Goal: Task Accomplishment & Management: Manage account settings

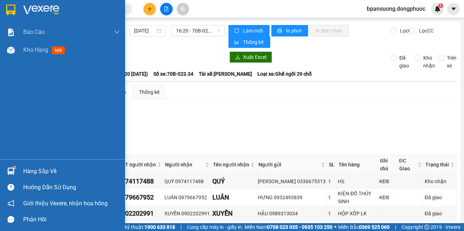
click at [22, 171] on div "Hàng sắp về" at bounding box center [62, 171] width 125 height 16
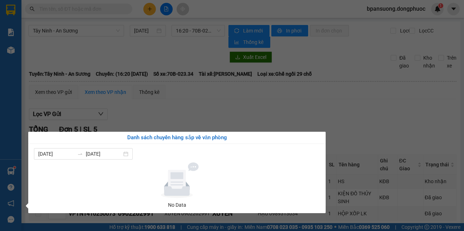
click at [237, 64] on section "Kết quả tìm kiếm ( 0 ) Bộ lọc No Data bpansuong.dongphuoc 1 Báo cáo Mẫu 1: Báo …" at bounding box center [232, 115] width 464 height 231
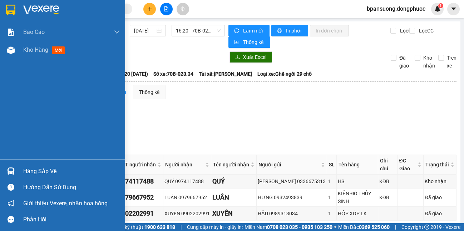
click at [18, 174] on div "Hàng sắp về" at bounding box center [62, 171] width 125 height 16
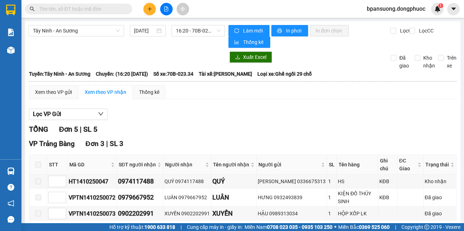
click at [374, 91] on section "Kết quả tìm kiếm ( 0 ) Bộ lọc No Data bpansuong.dongphuoc 1 Báo cáo Mẫu 1: Báo …" at bounding box center [232, 115] width 464 height 231
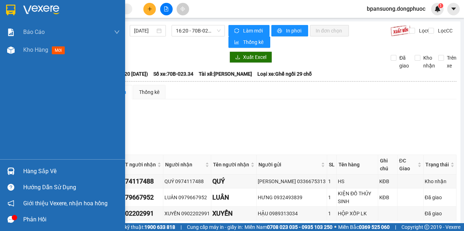
click at [9, 168] on img at bounding box center [11, 172] width 8 height 8
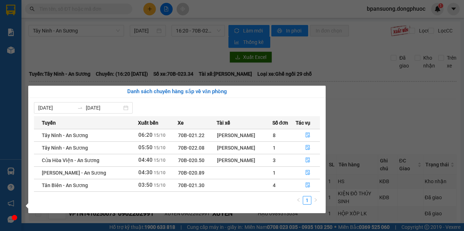
click at [377, 122] on section "Kết quả tìm kiếm ( 0 ) Bộ lọc No Data bpansuong.dongphuoc 1 Báo cáo Mẫu 1: Báo …" at bounding box center [232, 115] width 464 height 231
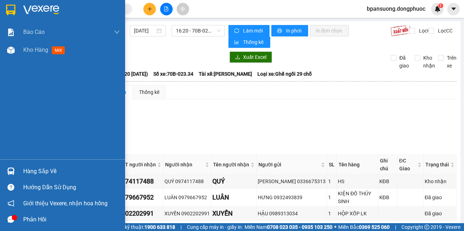
click at [15, 224] on div at bounding box center [11, 219] width 13 height 13
click at [8, 168] on img at bounding box center [11, 172] width 8 height 8
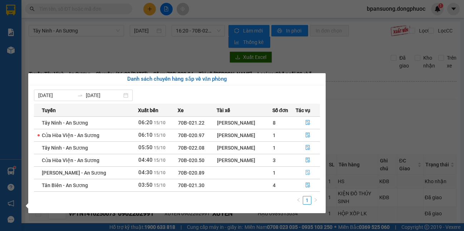
click at [303, 173] on button "button" at bounding box center [308, 172] width 24 height 11
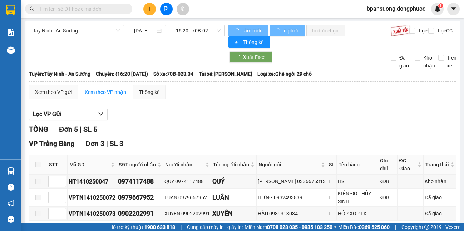
type input "[DATE]"
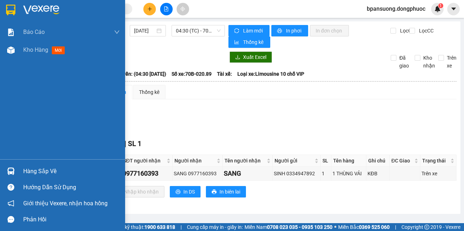
click at [5, 164] on div "Hàng sắp về" at bounding box center [62, 171] width 125 height 16
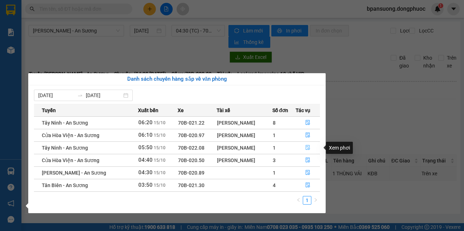
click at [305, 147] on icon "file-done" at bounding box center [307, 147] width 5 height 5
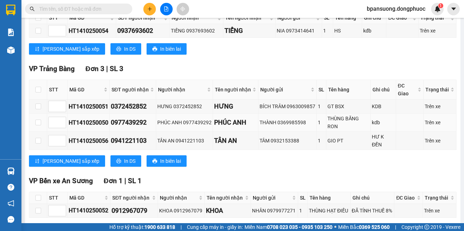
scroll to position [174, 0]
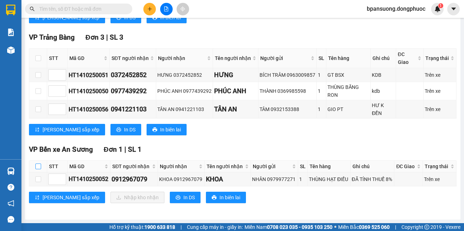
click at [38, 165] on input "checkbox" at bounding box center [38, 167] width 6 height 6
checkbox input "true"
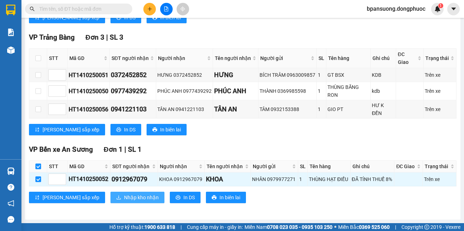
click at [124, 196] on span "Nhập kho nhận" at bounding box center [141, 198] width 35 height 8
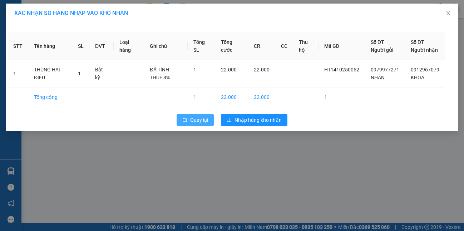
click at [197, 124] on span "Quay lại" at bounding box center [199, 120] width 18 height 8
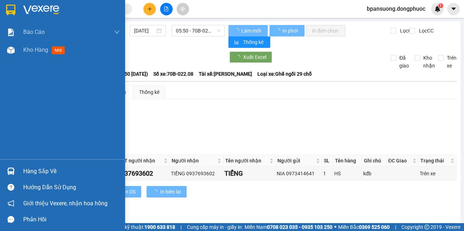
click at [11, 172] on img at bounding box center [11, 172] width 8 height 8
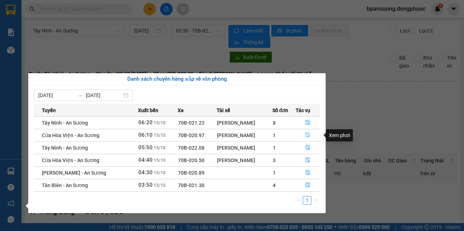
click at [304, 133] on button "button" at bounding box center [308, 135] width 24 height 11
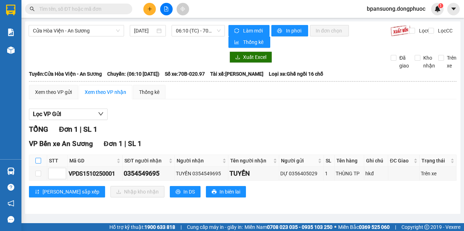
click at [40, 160] on th at bounding box center [38, 161] width 18 height 12
click at [40, 160] on input "checkbox" at bounding box center [38, 161] width 6 height 6
checkbox input "true"
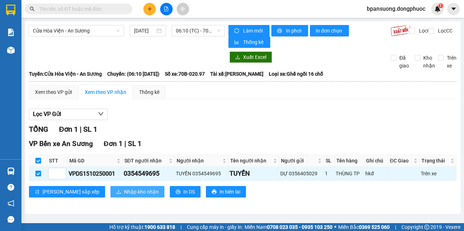
click at [124, 189] on span "Nhập kho nhận" at bounding box center [141, 192] width 35 height 8
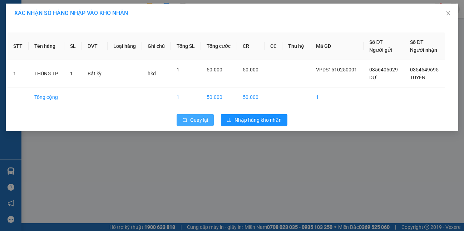
click at [189, 116] on button "Quay lại" at bounding box center [195, 119] width 37 height 11
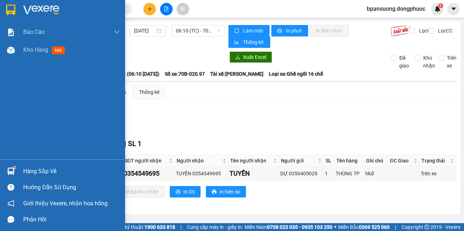
click at [13, 10] on img at bounding box center [10, 10] width 9 height 11
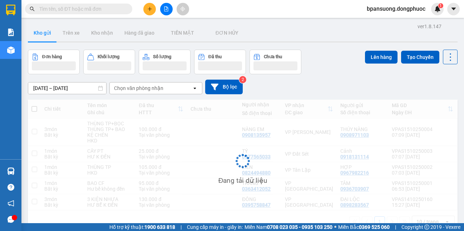
scroll to position [33, 0]
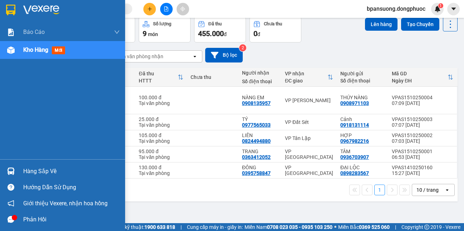
click at [8, 171] on img at bounding box center [11, 172] width 8 height 8
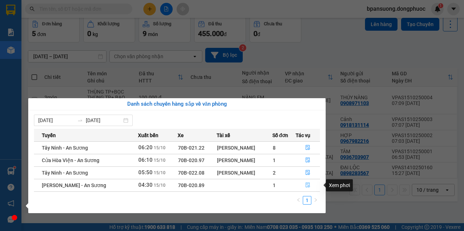
click at [306, 182] on button "button" at bounding box center [308, 185] width 24 height 11
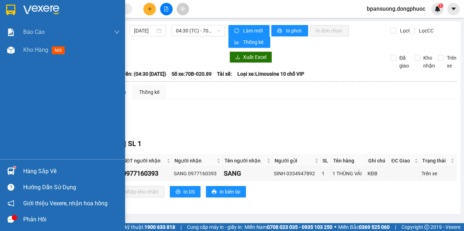
click at [8, 164] on div "Hàng sắp về" at bounding box center [62, 171] width 125 height 16
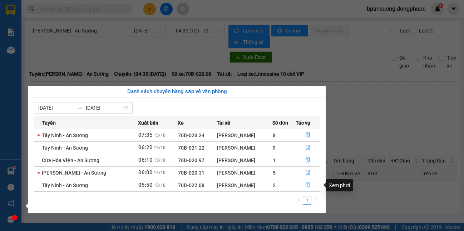
click at [303, 187] on button "button" at bounding box center [308, 185] width 24 height 11
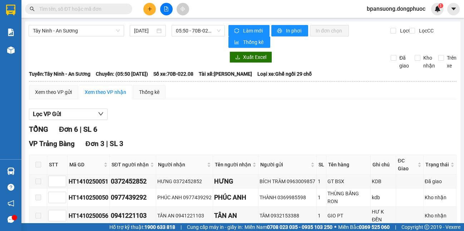
scroll to position [221, 0]
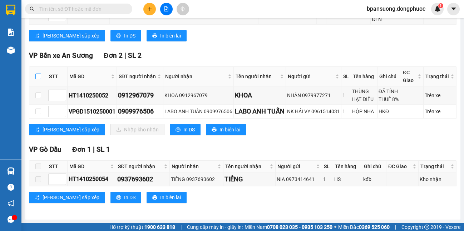
click at [39, 74] on input "checkbox" at bounding box center [38, 77] width 6 height 6
checkbox input "true"
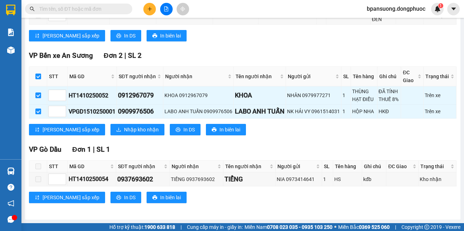
click at [91, 136] on div "VP Bến xe An Sương Đơn 2 | SL 2 STT Mã GD SĐT người nhận Người nhận Tên người n…" at bounding box center [242, 95] width 427 height 90
click at [124, 128] on span "Nhập kho nhận" at bounding box center [141, 130] width 35 height 8
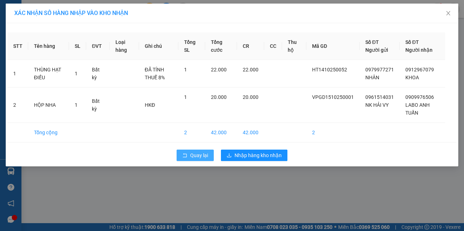
click at [199, 152] on span "Quay lại" at bounding box center [199, 156] width 18 height 8
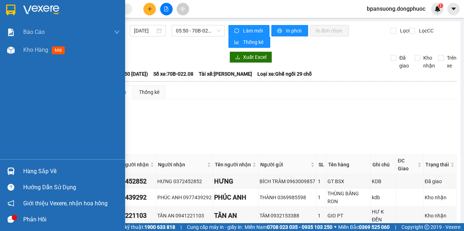
click at [10, 170] on img at bounding box center [11, 172] width 8 height 8
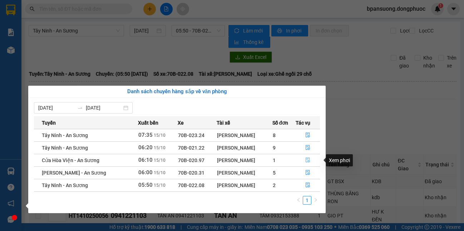
click at [306, 162] on icon "file-done" at bounding box center [307, 160] width 5 height 5
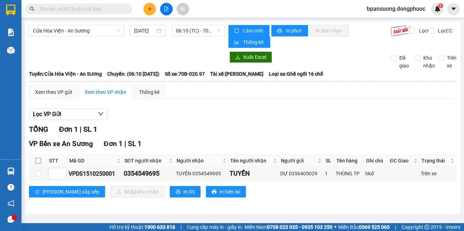
click at [38, 160] on input "checkbox" at bounding box center [38, 161] width 6 height 6
checkbox input "true"
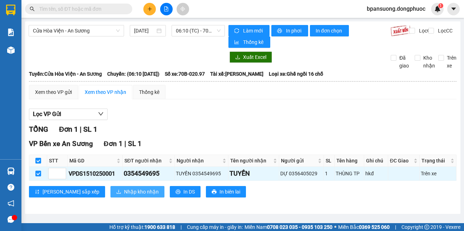
click at [124, 194] on span "Nhập kho nhận" at bounding box center [141, 192] width 35 height 8
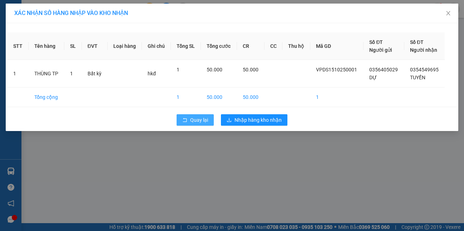
click at [192, 121] on span "Quay lại" at bounding box center [199, 120] width 18 height 8
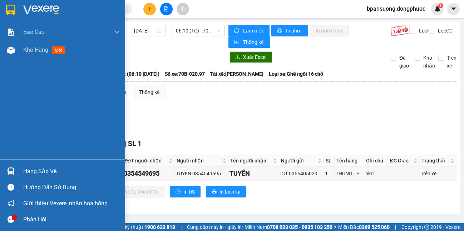
click at [21, 162] on div "Hàng sắp về Hướng dẫn sử dụng Giới thiệu Vexere, nhận hoa hồng Phản hồi" at bounding box center [62, 193] width 125 height 68
click at [29, 173] on div "Hàng sắp về" at bounding box center [71, 171] width 96 height 11
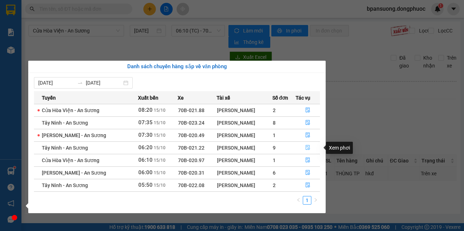
click at [306, 147] on icon "file-done" at bounding box center [307, 147] width 5 height 5
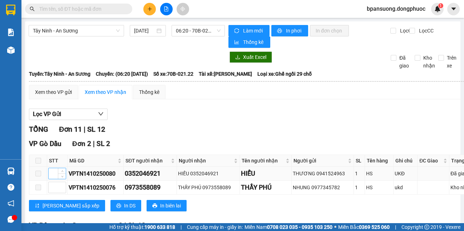
scroll to position [212, 0]
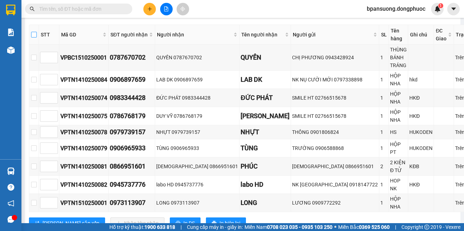
click at [37, 38] on label at bounding box center [34, 35] width 6 height 8
click at [37, 38] on input "checkbox" at bounding box center [34, 35] width 6 height 6
checkbox input "true"
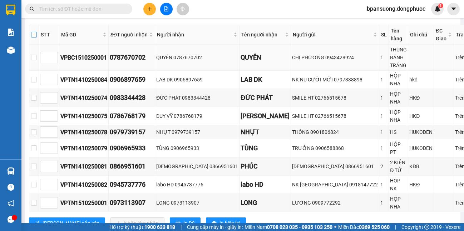
checkbox input "true"
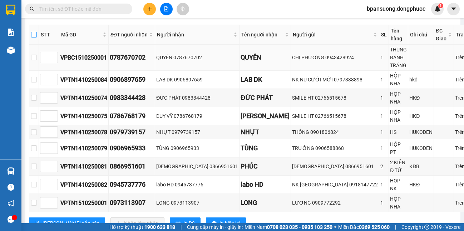
checkbox input "true"
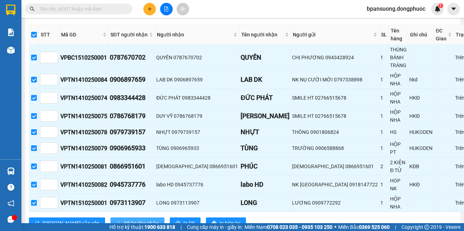
click at [124, 219] on span "Nhập kho nhận" at bounding box center [141, 223] width 35 height 8
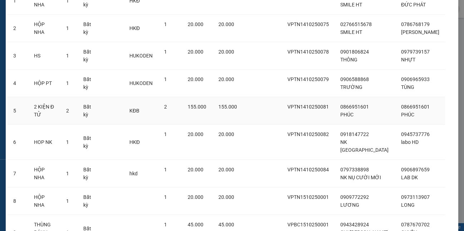
scroll to position [144, 0]
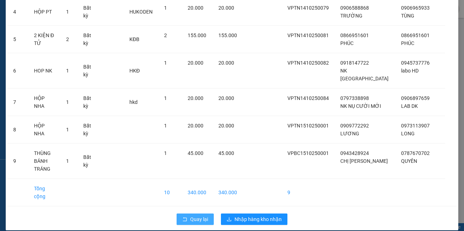
click at [202, 216] on span "Quay lại" at bounding box center [199, 220] width 18 height 8
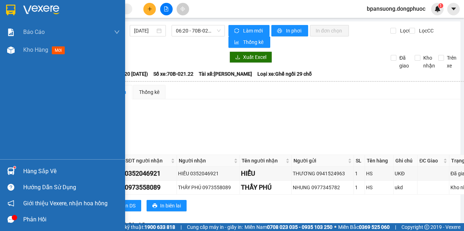
click at [13, 165] on div at bounding box center [11, 171] width 13 height 13
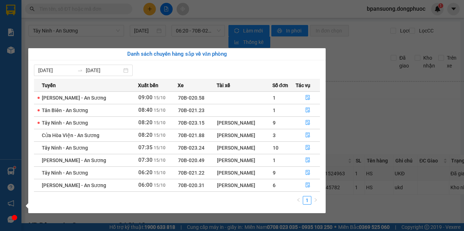
click at [387, 124] on section "Kết quả tìm kiếm ( 0 ) Bộ lọc No Data bpansuong.dongphuoc 1 Báo cáo Mẫu 1: Báo …" at bounding box center [232, 115] width 464 height 231
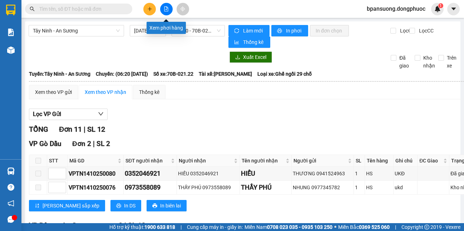
click at [170, 9] on button at bounding box center [166, 9] width 13 height 13
click at [68, 28] on span "Tây Ninh - An Sương" at bounding box center [76, 30] width 87 height 11
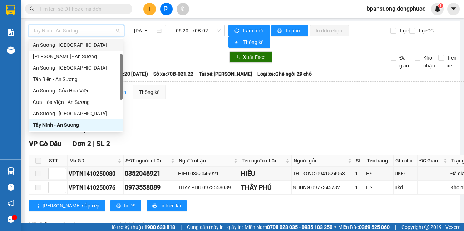
click at [75, 41] on div "An Sương - [GEOGRAPHIC_DATA]" at bounding box center [75, 45] width 85 height 8
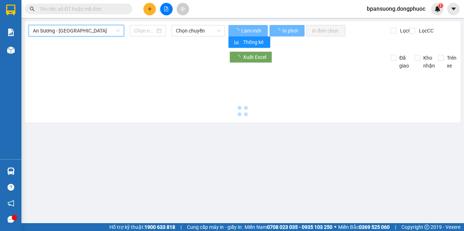
type input "[DATE]"
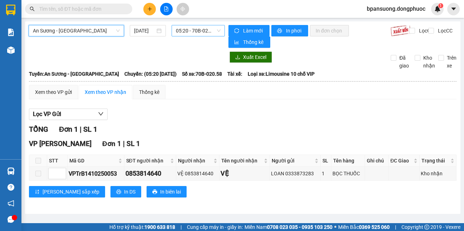
click at [204, 32] on span "05:20 - 70B-020.58" at bounding box center [198, 30] width 45 height 11
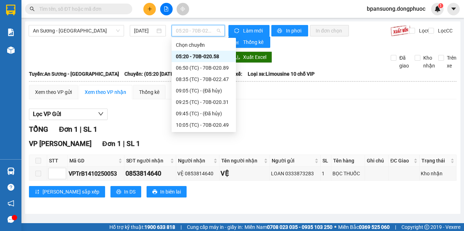
scroll to position [69, 0]
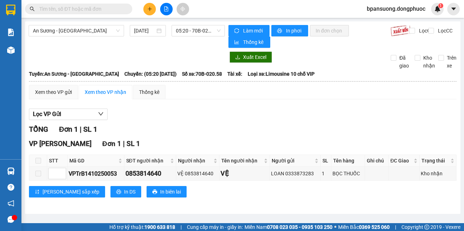
click at [292, 100] on div "Xem theo VP gửi Xem theo VP nhận Thống kê Lọc VP Gửi TỔNG Đơn 1 | SL 1 VP [GEO…" at bounding box center [242, 146] width 427 height 122
click at [61, 26] on span "An Sương - [GEOGRAPHIC_DATA]" at bounding box center [76, 30] width 87 height 11
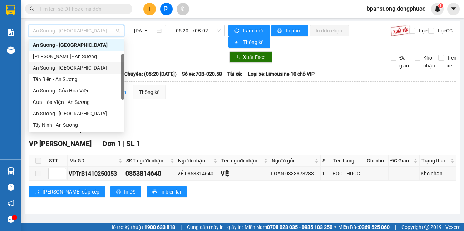
click at [80, 68] on div "An Sương - [GEOGRAPHIC_DATA]" at bounding box center [76, 68] width 87 height 8
type input "[DATE]"
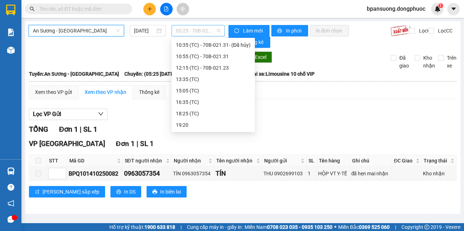
click at [189, 30] on span "05:25 - 70B-021.14" at bounding box center [198, 30] width 45 height 11
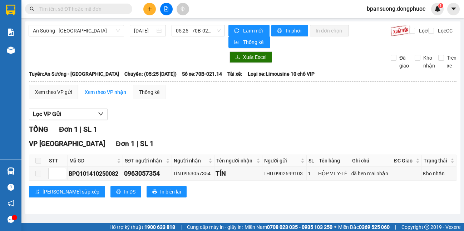
drag, startPoint x: 286, startPoint y: 117, endPoint x: 133, endPoint y: 68, distance: 160.9
click at [286, 117] on div "Lọc VP Gửi" at bounding box center [242, 115] width 427 height 12
click at [78, 32] on span "An Sương - [GEOGRAPHIC_DATA]" at bounding box center [76, 30] width 87 height 11
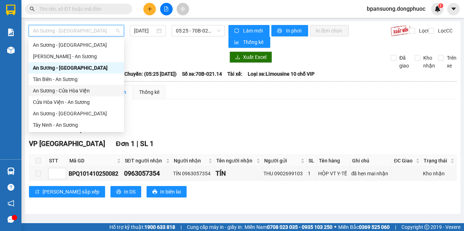
click at [81, 88] on div "An Sương - Cửa Hòa Viện" at bounding box center [76, 91] width 87 height 8
type input "[DATE]"
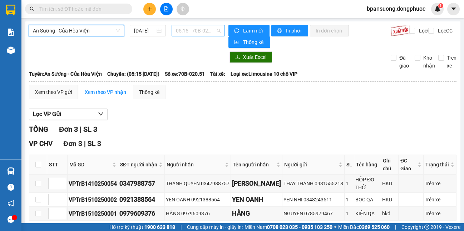
click at [195, 28] on span "05:15 - 70B-020.51" at bounding box center [198, 30] width 45 height 11
click at [320, 113] on div "Lọc VP Gửi" at bounding box center [242, 115] width 427 height 12
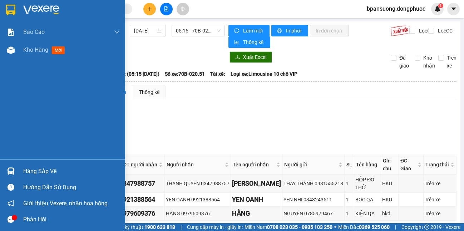
click at [6, 173] on div at bounding box center [11, 171] width 13 height 13
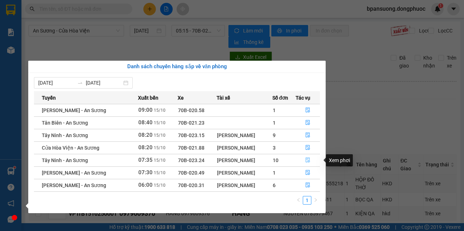
click at [309, 161] on icon "file-done" at bounding box center [308, 160] width 4 height 5
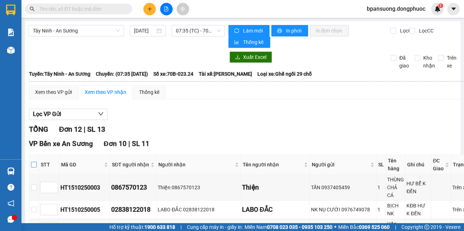
click at [37, 163] on th at bounding box center [34, 165] width 10 height 20
click at [32, 166] on input "checkbox" at bounding box center [34, 165] width 6 height 6
checkbox input "true"
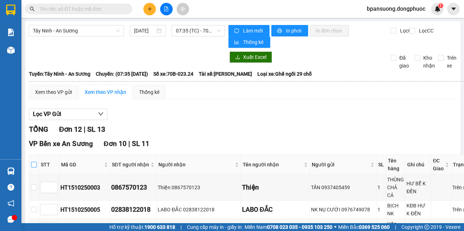
checkbox input "true"
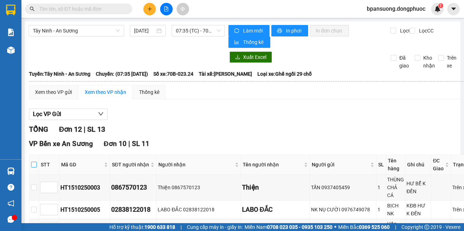
checkbox input "true"
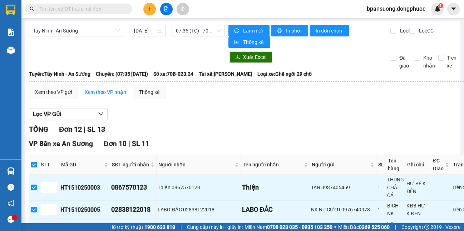
scroll to position [286, 0]
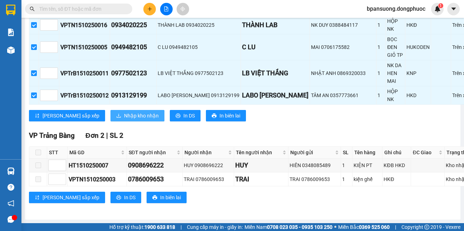
click at [124, 115] on span "Nhập kho nhận" at bounding box center [141, 116] width 35 height 8
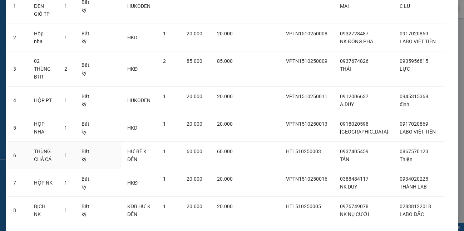
scroll to position [180, 0]
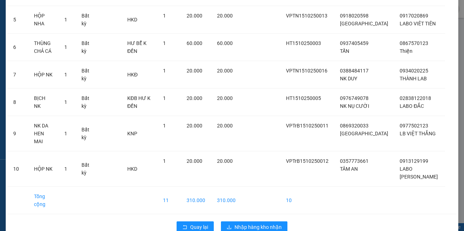
click at [198, 218] on div "Quay lại Nhập hàng kho nhận" at bounding box center [232, 227] width 449 height 19
click at [187, 222] on button "Quay lại" at bounding box center [195, 227] width 37 height 11
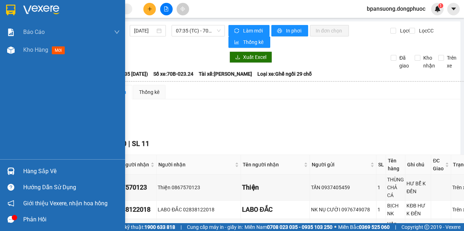
click at [13, 163] on div "Hàng sắp về Hướng dẫn sử dụng Giới thiệu Vexere, nhận hoa hồng Phản hồi" at bounding box center [62, 193] width 125 height 68
click at [23, 174] on div "Hàng sắp về" at bounding box center [62, 171] width 125 height 16
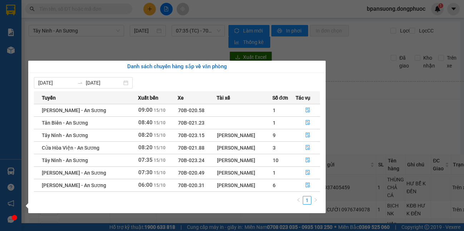
drag, startPoint x: 102, startPoint y: 1, endPoint x: 71, endPoint y: 1, distance: 30.7
click at [101, 1] on section "Kết quả tìm kiếm ( 0 ) Bộ lọc No Data bpansuong.dongphuoc 1 Báo cáo Mẫu 1: Báo …" at bounding box center [232, 115] width 464 height 231
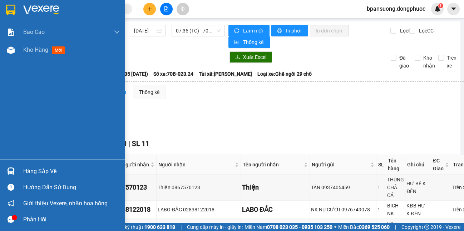
drag, startPoint x: 3, startPoint y: 15, endPoint x: 80, endPoint y: 105, distance: 118.7
click at [3, 15] on div at bounding box center [62, 11] width 125 height 23
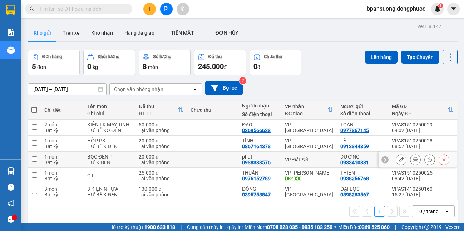
scroll to position [33, 0]
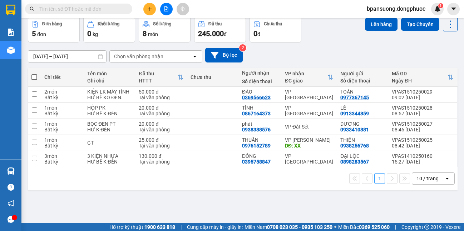
click at [416, 181] on div "10 / trang" at bounding box center [427, 178] width 22 height 7
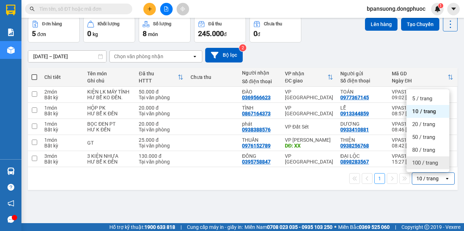
click at [418, 168] on div "100 / trang" at bounding box center [427, 163] width 43 height 13
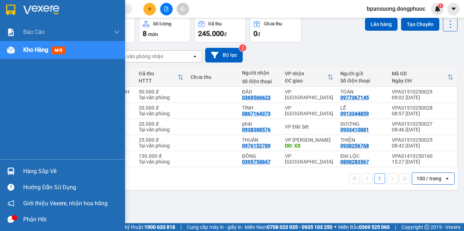
click at [19, 175] on div "Hàng sắp về" at bounding box center [62, 171] width 125 height 16
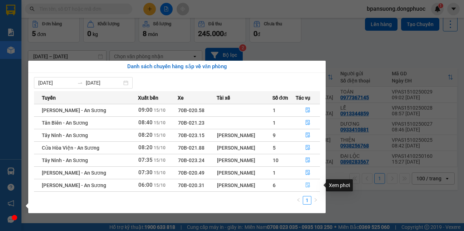
click at [304, 188] on button "button" at bounding box center [308, 185] width 24 height 11
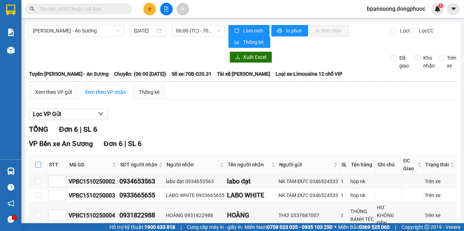
click at [40, 166] on input "checkbox" at bounding box center [38, 165] width 6 height 6
checkbox input "true"
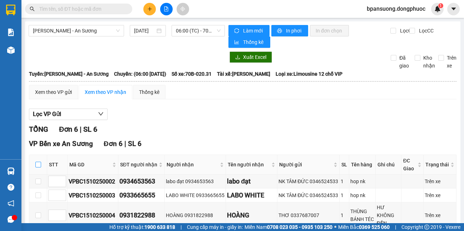
checkbox input "true"
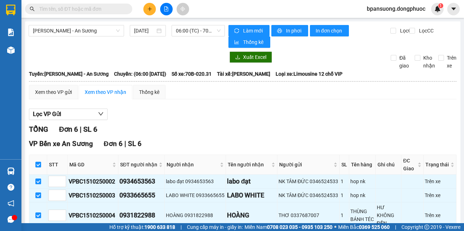
scroll to position [88, 0]
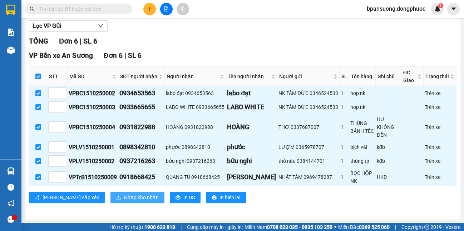
click at [125, 201] on span "Nhập kho nhận" at bounding box center [141, 198] width 35 height 8
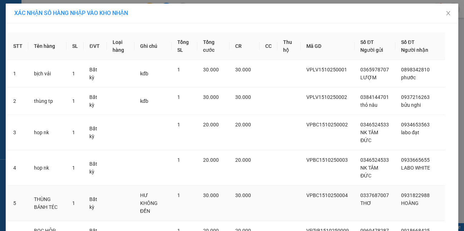
scroll to position [62, 0]
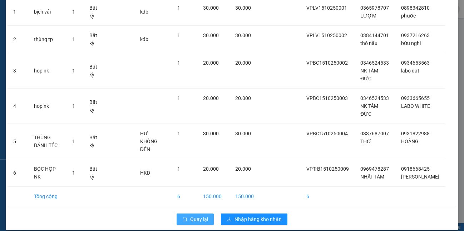
click at [180, 214] on button "Quay lại" at bounding box center [195, 219] width 37 height 11
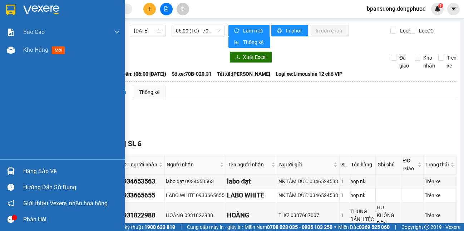
click at [11, 167] on div at bounding box center [11, 171] width 13 height 13
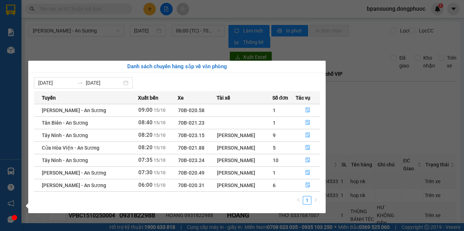
click at [11, 4] on div "Báo cáo Mẫu 1: Báo cáo dòng tiền theo nhân viên Mẫu 1: Báo cáo dòng tiền theo n…" at bounding box center [10, 115] width 21 height 231
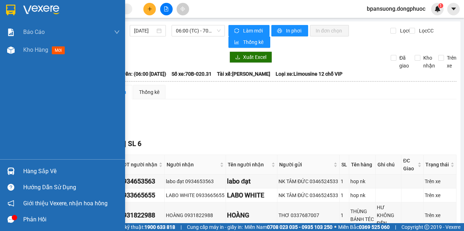
click at [11, 5] on img at bounding box center [10, 10] width 9 height 11
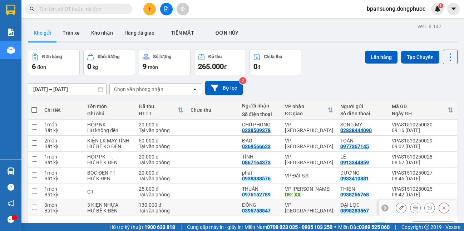
scroll to position [33, 0]
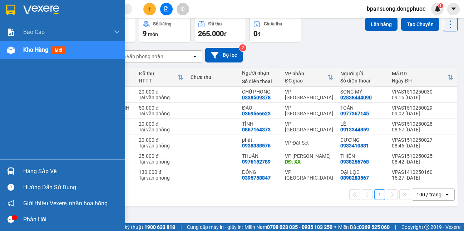
click at [1, 168] on div "Hàng sắp về" at bounding box center [62, 171] width 125 height 16
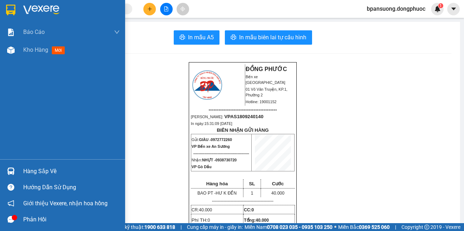
click at [22, 226] on div "Phản hồi" at bounding box center [62, 220] width 125 height 16
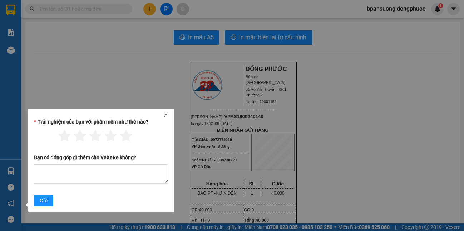
click at [166, 113] on icon "close" at bounding box center [165, 115] width 5 height 5
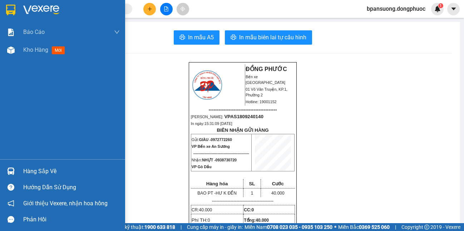
click at [10, 181] on div at bounding box center [11, 187] width 13 height 13
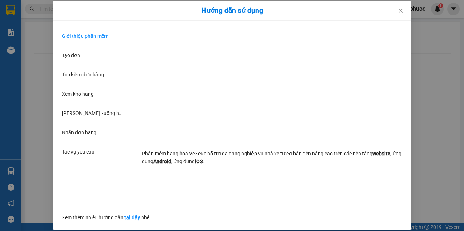
drag, startPoint x: 56, startPoint y: 45, endPoint x: 33, endPoint y: 77, distance: 39.7
click at [55, 45] on div "Giới thiệu phần mềm Tạo đơn Tìm kiếm đơn hàng Xem kho hàng Lên xuống hàng thủ c…" at bounding box center [231, 125] width 357 height 209
click at [33, 80] on div "Hướng dẫn sử dụng Giới thiệu phần mềm Tạo đơn Tìm kiếm đơn hàng Xem kho hàng Lê…" at bounding box center [232, 115] width 464 height 231
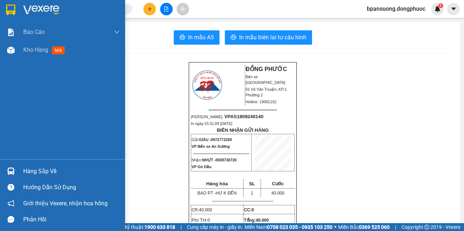
click at [11, 171] on img at bounding box center [11, 172] width 8 height 8
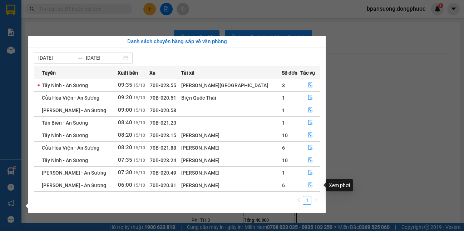
click at [309, 187] on icon "file-done" at bounding box center [310, 185] width 5 height 5
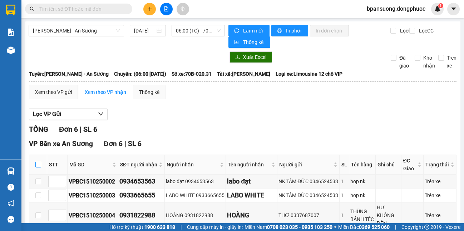
click at [35, 163] on input "checkbox" at bounding box center [38, 165] width 6 height 6
checkbox input "true"
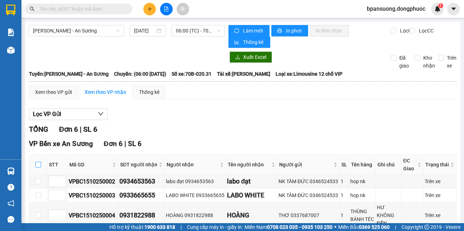
checkbox input "true"
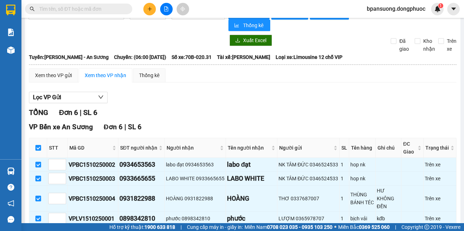
click at [111, 199] on div "VPBC1510250004" at bounding box center [93, 198] width 48 height 9
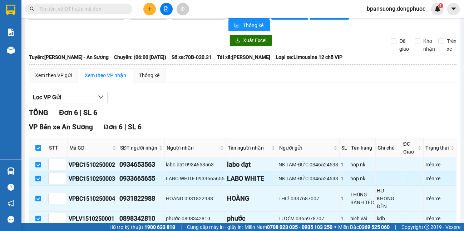
scroll to position [88, 0]
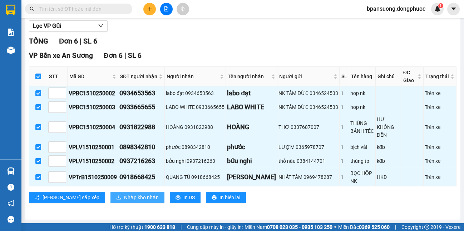
click at [124, 197] on span "Nhập kho nhận" at bounding box center [141, 198] width 35 height 8
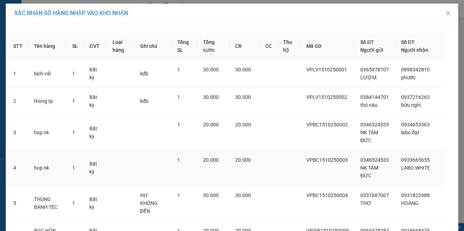
scroll to position [62, 0]
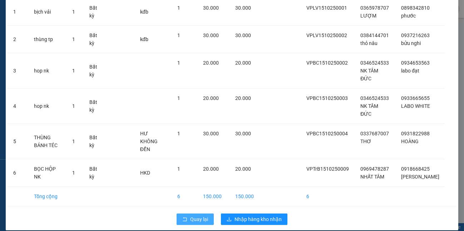
click at [195, 216] on span "Quay lại" at bounding box center [199, 220] width 18 height 8
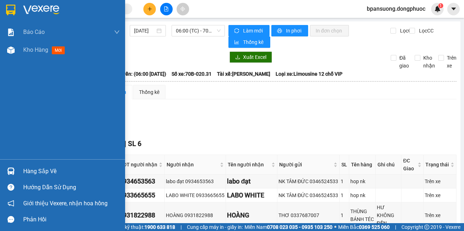
click at [30, 169] on div "Hàng sắp về" at bounding box center [71, 171] width 96 height 11
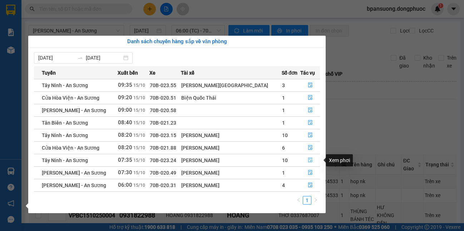
click at [302, 162] on button "button" at bounding box center [310, 160] width 19 height 11
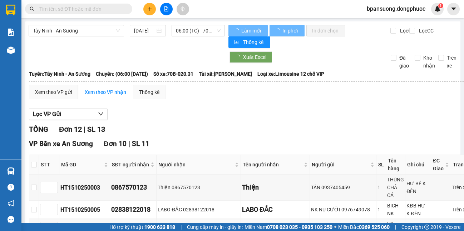
scroll to position [143, 0]
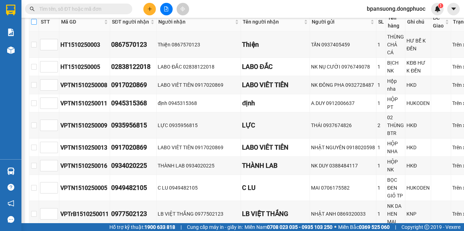
click at [33, 23] on input "checkbox" at bounding box center [34, 22] width 6 height 6
checkbox input "true"
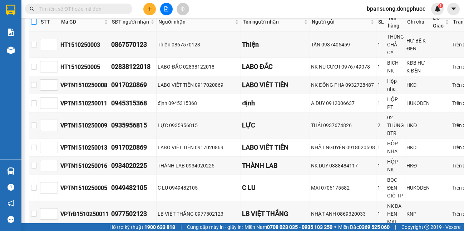
checkbox input "true"
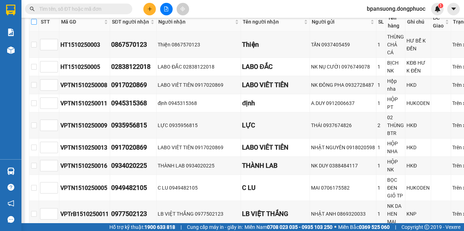
checkbox input "true"
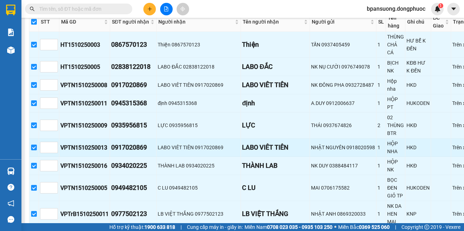
scroll to position [214, 0]
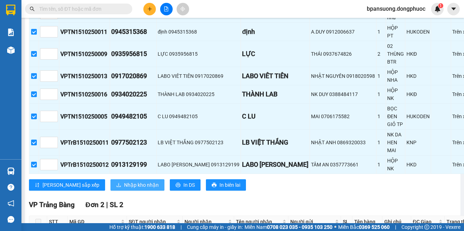
click at [124, 183] on span "Nhập kho nhận" at bounding box center [141, 185] width 35 height 8
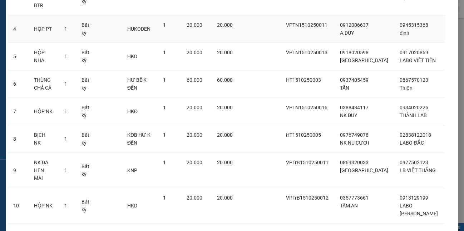
scroll to position [180, 0]
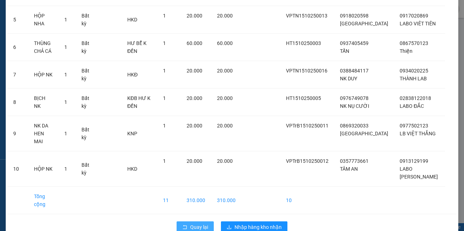
click at [202, 223] on span "Quay lại" at bounding box center [199, 227] width 18 height 8
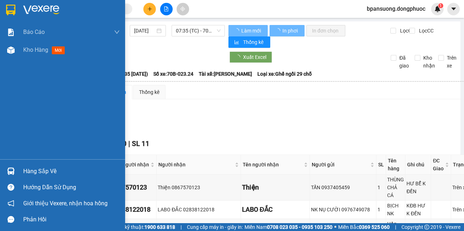
drag, startPoint x: 16, startPoint y: 171, endPoint x: 38, endPoint y: 156, distance: 26.6
click at [15, 171] on div at bounding box center [11, 171] width 13 height 13
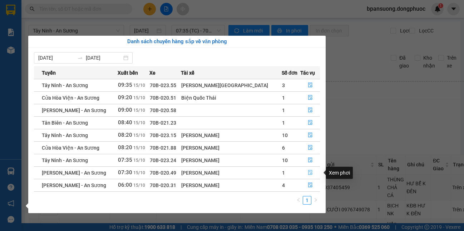
click at [302, 170] on button "button" at bounding box center [310, 172] width 19 height 11
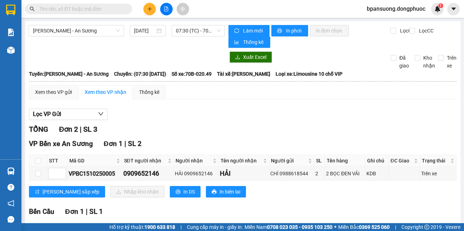
scroll to position [62, 0]
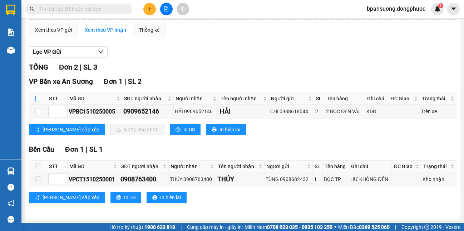
click at [36, 97] on input "checkbox" at bounding box center [38, 99] width 6 height 6
checkbox input "true"
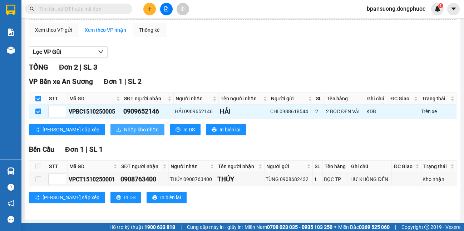
click at [124, 130] on span "Nhập kho nhận" at bounding box center [141, 130] width 35 height 8
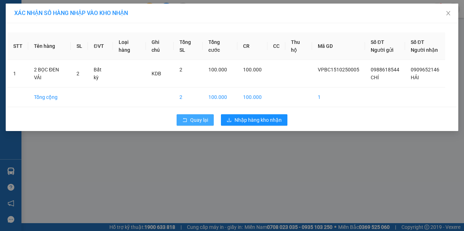
click at [190, 123] on button "Quay lại" at bounding box center [195, 119] width 37 height 11
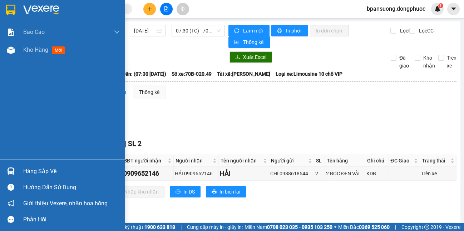
click at [19, 173] on div "Hàng sắp về" at bounding box center [62, 171] width 125 height 16
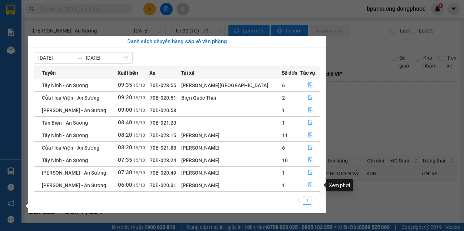
click at [308, 186] on icon "file-done" at bounding box center [310, 185] width 5 height 5
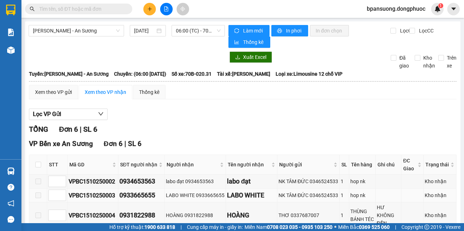
scroll to position [71, 0]
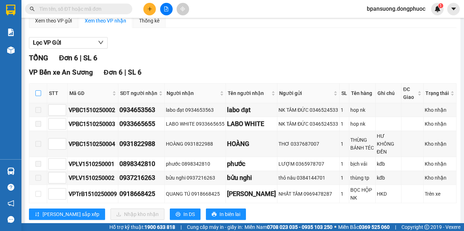
click at [36, 95] on input "checkbox" at bounding box center [38, 93] width 6 height 6
checkbox input "true"
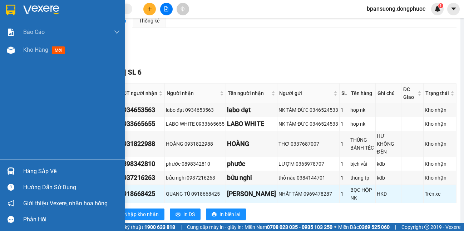
click at [9, 170] on img at bounding box center [11, 172] width 8 height 8
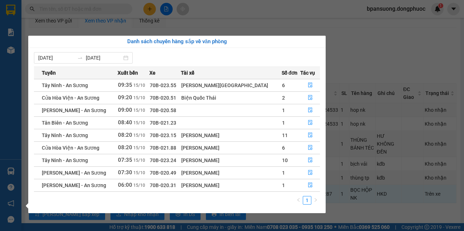
click at [376, 55] on section "Kết quả tìm kiếm ( 0 ) Bộ lọc No Data bpansuong.dongphuoc 1 Báo cáo Mẫu 1: Báo …" at bounding box center [232, 115] width 464 height 231
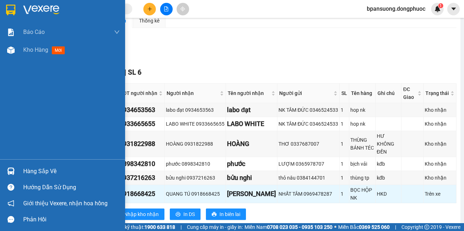
click at [12, 173] on img at bounding box center [11, 172] width 8 height 8
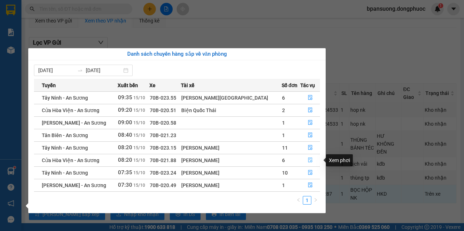
click at [308, 159] on icon "file-done" at bounding box center [310, 160] width 5 height 5
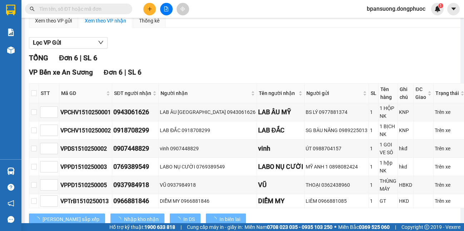
scroll to position [89, 0]
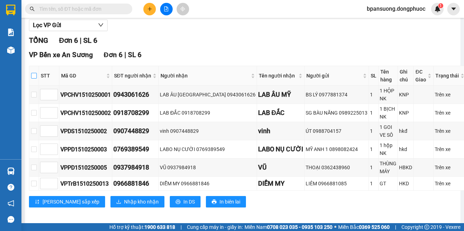
click at [37, 77] on input "checkbox" at bounding box center [34, 76] width 6 height 6
checkbox input "true"
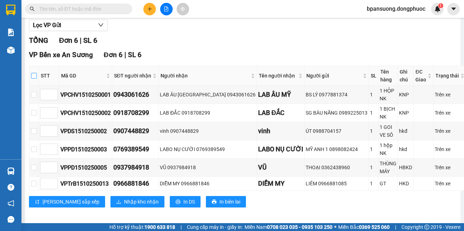
checkbox input "true"
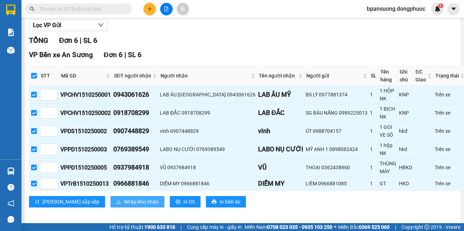
click at [124, 198] on span "Nhập kho nhận" at bounding box center [141, 202] width 35 height 8
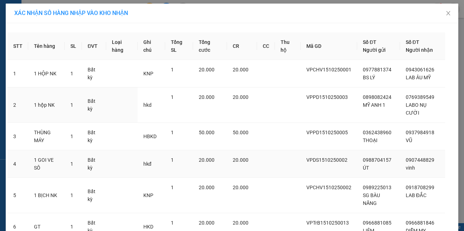
scroll to position [62, 0]
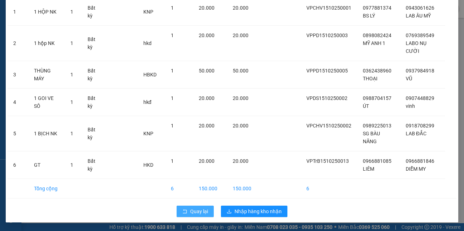
click at [195, 211] on span "Quay lại" at bounding box center [199, 212] width 18 height 8
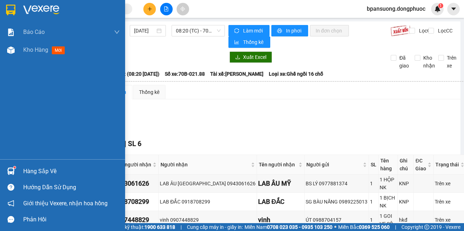
click at [17, 171] on div at bounding box center [11, 171] width 13 height 13
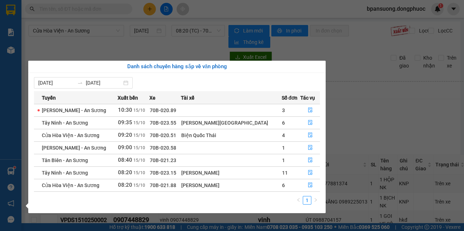
click at [58, 23] on section "Kết quả tìm kiếm ( 0 ) Bộ lọc No Data bpansuong.dongphuoc 1 Báo cáo Mẫu 1: Báo …" at bounding box center [232, 115] width 464 height 231
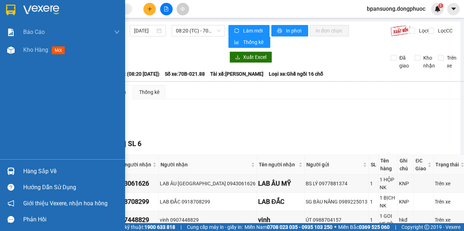
click at [4, 6] on div at bounding box center [62, 11] width 125 height 23
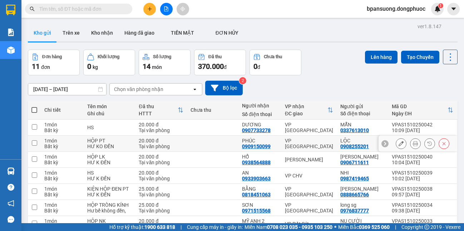
scroll to position [71, 0]
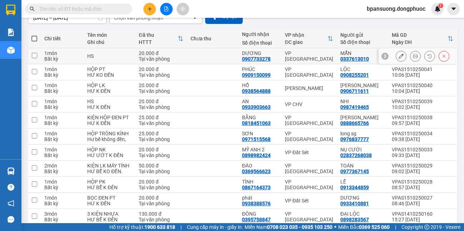
click at [285, 56] on div "VP [GEOGRAPHIC_DATA]" at bounding box center [309, 55] width 48 height 11
checkbox input "true"
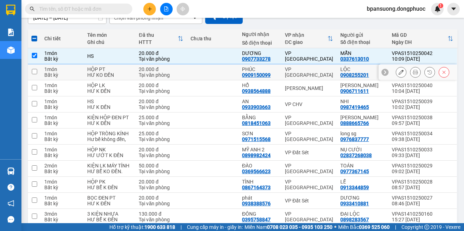
click at [285, 71] on div "VP [GEOGRAPHIC_DATA]" at bounding box center [309, 71] width 48 height 11
checkbox input "true"
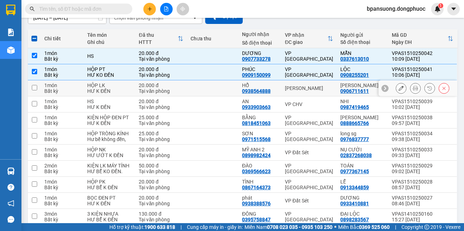
click at [276, 92] on td "HỔ 0938564888" at bounding box center [259, 88] width 43 height 16
checkbox input "true"
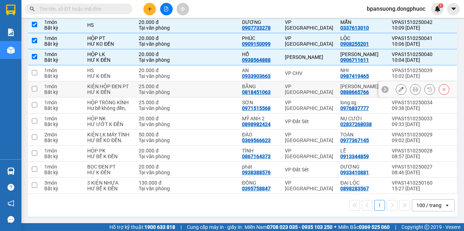
scroll to position [0, 0]
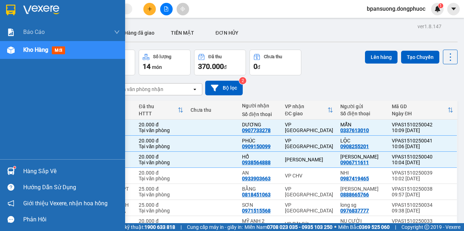
click at [5, 165] on div at bounding box center [11, 171] width 13 height 13
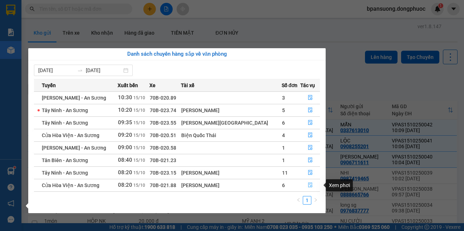
click at [301, 186] on button "button" at bounding box center [310, 185] width 19 height 11
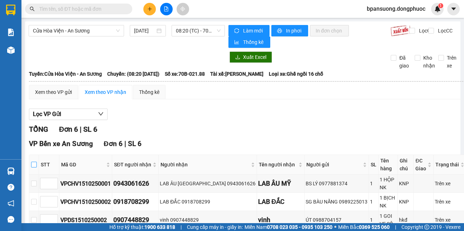
click at [37, 169] on label at bounding box center [34, 165] width 6 height 8
click at [37, 168] on input "checkbox" at bounding box center [34, 165] width 6 height 6
checkbox input "true"
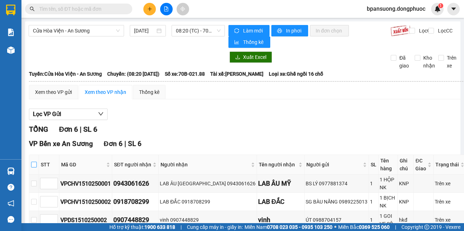
checkbox input "true"
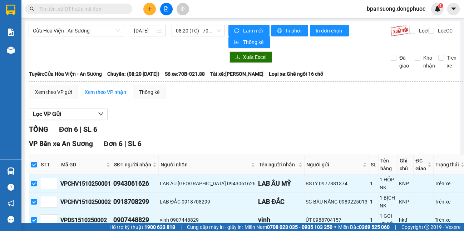
scroll to position [89, 0]
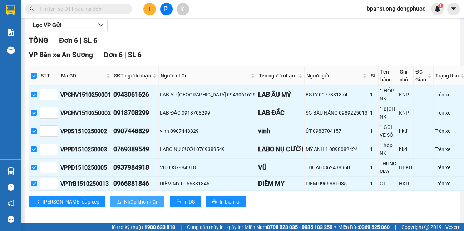
click at [124, 199] on span "Nhập kho nhận" at bounding box center [141, 202] width 35 height 8
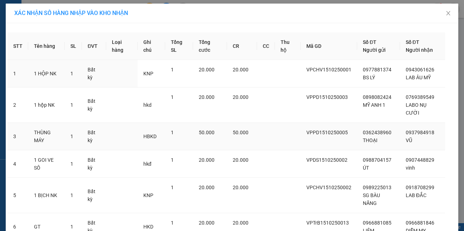
scroll to position [62, 0]
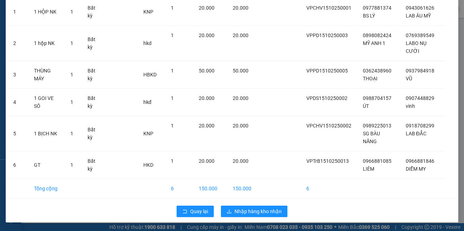
click at [189, 219] on div "Quay lại Nhập hàng kho nhận" at bounding box center [232, 211] width 449 height 19
click at [190, 215] on span "Quay lại" at bounding box center [199, 212] width 18 height 8
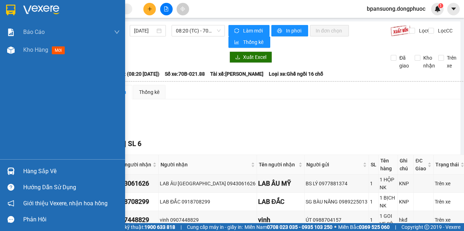
click at [5, 172] on div at bounding box center [11, 171] width 13 height 13
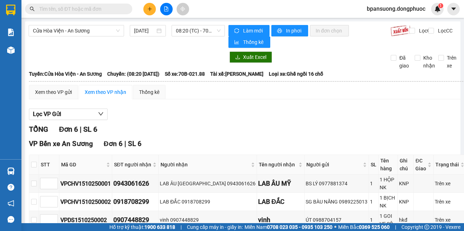
click at [405, 133] on section "Kết quả tìm kiếm ( 0 ) Bộ lọc No Data bpansuong.dongphuoc 1 Báo cáo Mẫu 1: Báo …" at bounding box center [232, 115] width 464 height 231
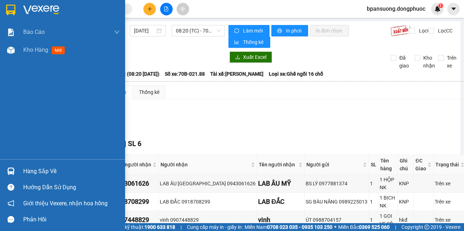
click at [15, 169] on div at bounding box center [11, 171] width 13 height 13
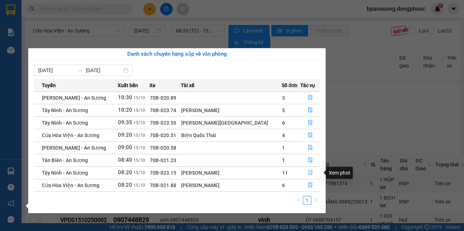
click at [310, 172] on icon "file-done" at bounding box center [310, 172] width 5 height 5
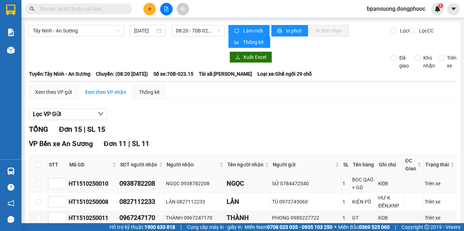
scroll to position [71, 0]
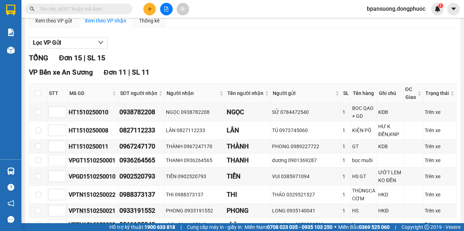
click at [41, 94] on th at bounding box center [38, 94] width 18 height 20
click at [38, 94] on input "checkbox" at bounding box center [38, 93] width 6 height 6
checkbox input "true"
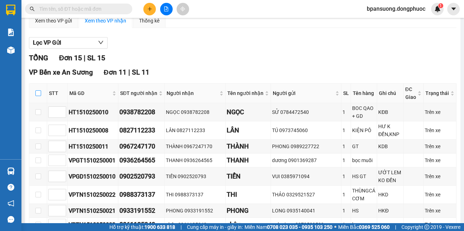
checkbox input "true"
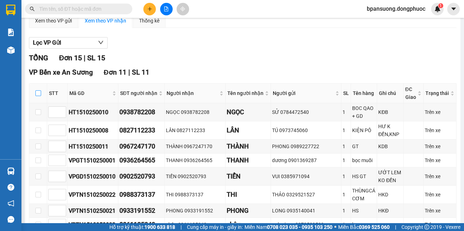
checkbox input "true"
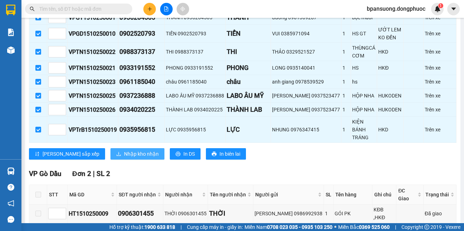
scroll to position [143, 0]
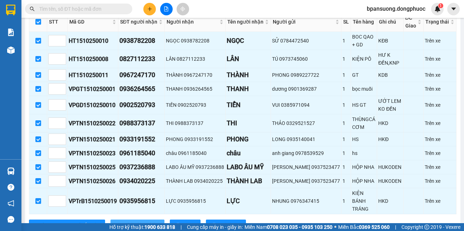
click at [115, 149] on div "VPTN1510250023" at bounding box center [93, 153] width 48 height 9
click at [124, 222] on span "Nhập kho nhận" at bounding box center [141, 226] width 35 height 8
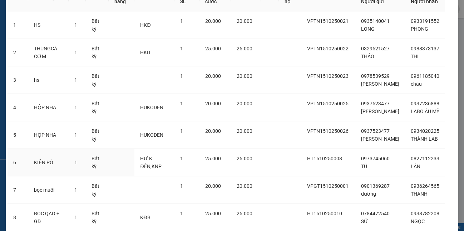
scroll to position [192, 0]
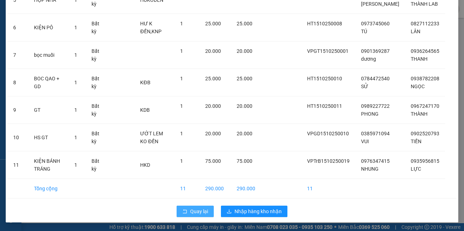
click at [199, 213] on span "Quay lại" at bounding box center [199, 212] width 18 height 8
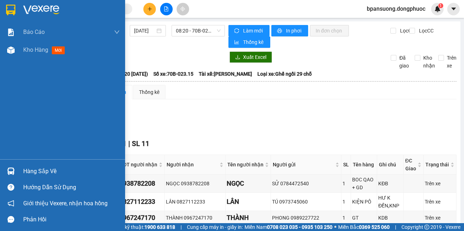
click at [12, 172] on img at bounding box center [11, 172] width 8 height 8
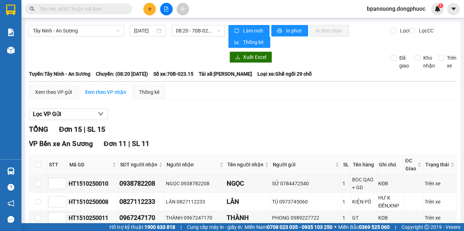
click at [363, 134] on section "Kết quả tìm kiếm ( 0 ) Bộ lọc No Data bpansuong.dongphuoc 1 Báo cáo Mẫu 1: Báo …" at bounding box center [232, 115] width 464 height 231
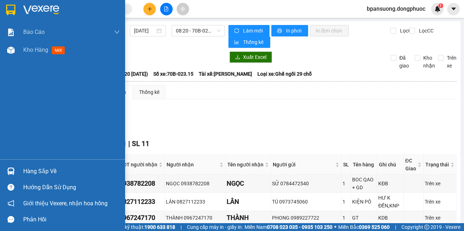
drag, startPoint x: 15, startPoint y: 8, endPoint x: 149, endPoint y: 16, distance: 135.0
click at [14, 8] on img at bounding box center [10, 10] width 9 height 11
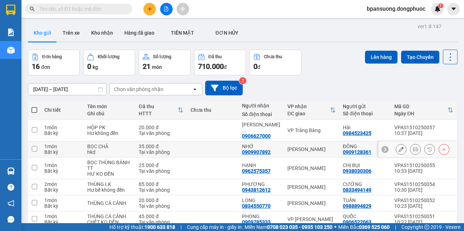
scroll to position [71, 0]
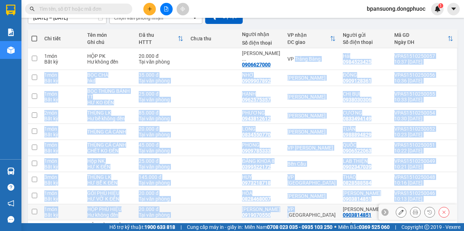
drag, startPoint x: 290, startPoint y: 61, endPoint x: 291, endPoint y: 208, distance: 146.2
click at [291, 208] on tbody "1 món Bất kỳ HỘP PK Hư không đền 20.000 đ Tại văn phòng TIÊU LÂM ... 0906627000…" at bounding box center [243, 182] width 430 height 269
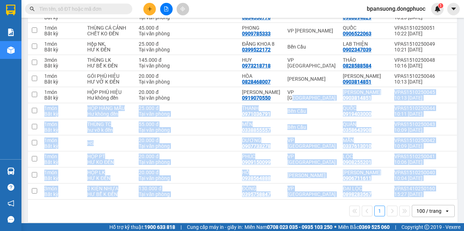
drag, startPoint x: 294, startPoint y: 89, endPoint x: 279, endPoint y: 217, distance: 129.2
click at [298, 206] on div "Chi tiết Tên món Ghi chú Đã thu HTTT Chưa thu Người nhận Số điện thoại VP nhận …" at bounding box center [243, 67] width 430 height 311
click at [276, 222] on main "ver 1.8.147 Kho gửi Trên xe Kho nhận Hàng đã giao TIỀN MẶT ĐƠN HỦY Đơn hàng 1…" at bounding box center [232, 111] width 464 height 223
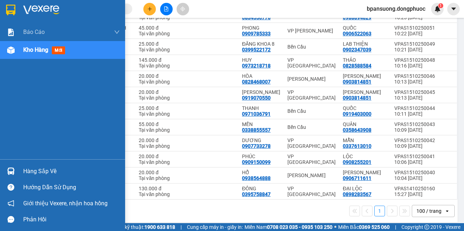
click at [11, 163] on div "Hàng sắp về" at bounding box center [62, 171] width 125 height 16
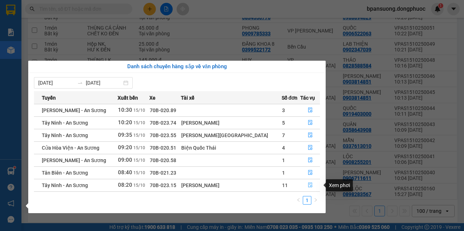
click at [304, 181] on button "button" at bounding box center [310, 185] width 19 height 11
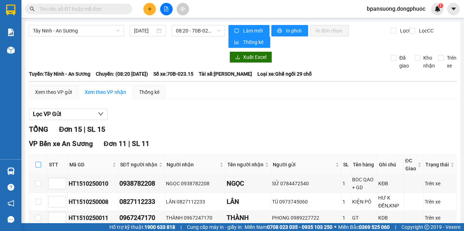
click at [39, 165] on input "checkbox" at bounding box center [38, 165] width 6 height 6
checkbox input "true"
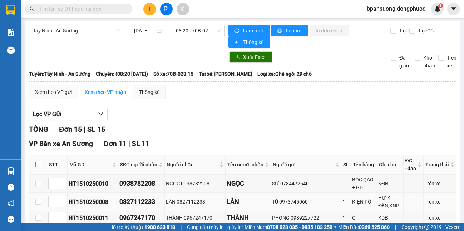
checkbox input "true"
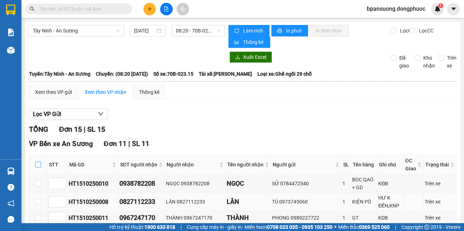
checkbox input "true"
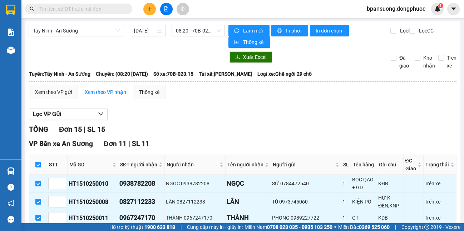
scroll to position [214, 0]
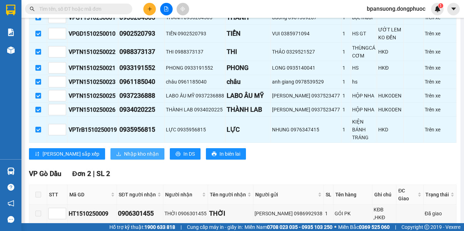
click at [124, 150] on span "Nhập kho nhận" at bounding box center [141, 154] width 35 height 8
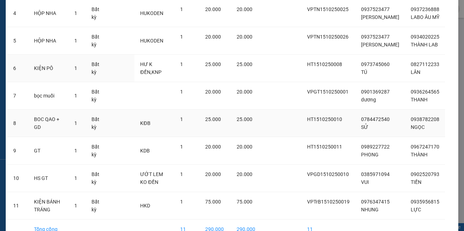
scroll to position [192, 0]
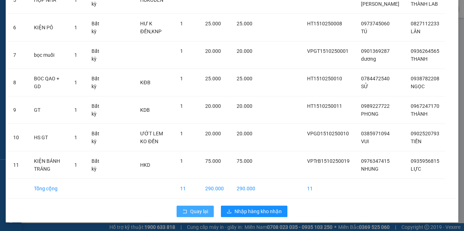
drag, startPoint x: 199, startPoint y: 212, endPoint x: 139, endPoint y: 11, distance: 210.3
click at [199, 212] on span "Quay lại" at bounding box center [199, 212] width 18 height 8
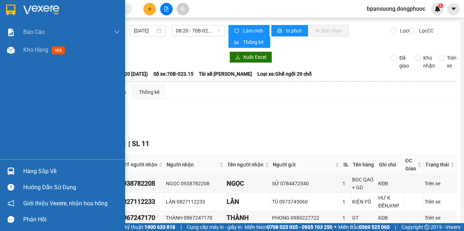
drag, startPoint x: 15, startPoint y: 174, endPoint x: 38, endPoint y: 176, distance: 22.7
click at [16, 174] on div at bounding box center [11, 171] width 13 height 13
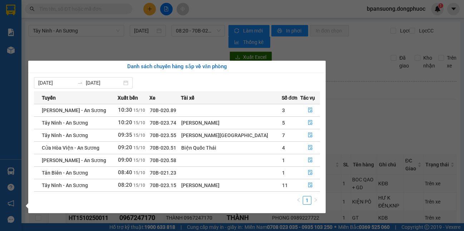
click at [373, 184] on section "Kết quả tìm kiếm ( 0 ) Bộ lọc No Data bpansuong.dongphuoc 1 Báo cáo Mẫu 1: Báo …" at bounding box center [232, 115] width 464 height 231
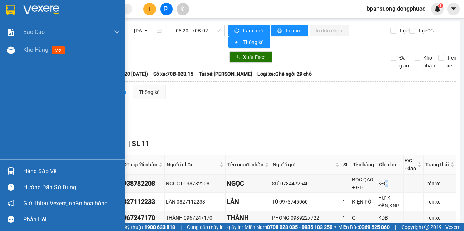
click at [33, 168] on div "Hàng sắp về" at bounding box center [71, 171] width 96 height 11
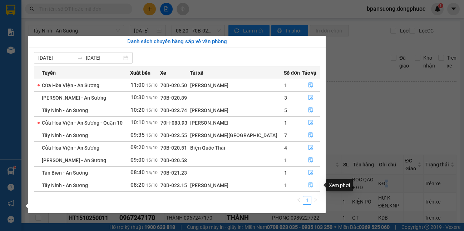
click at [309, 185] on icon "file-done" at bounding box center [310, 185] width 5 height 5
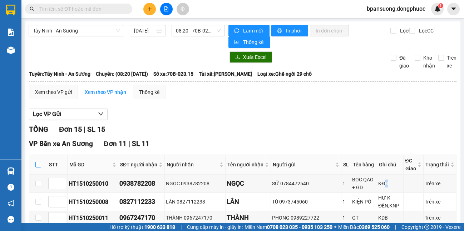
click at [39, 166] on input "checkbox" at bounding box center [38, 165] width 6 height 6
checkbox input "true"
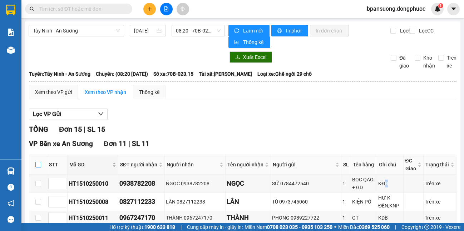
checkbox input "true"
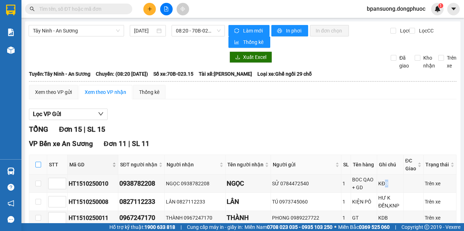
checkbox input "true"
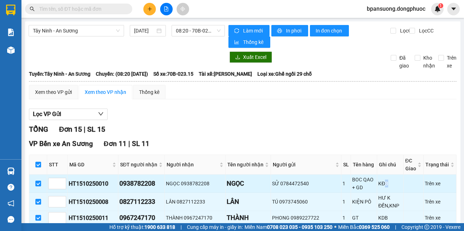
scroll to position [143, 0]
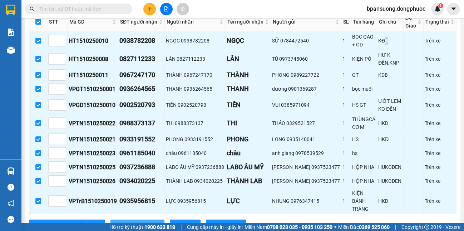
click at [124, 222] on span "Nhập kho nhận" at bounding box center [141, 226] width 35 height 8
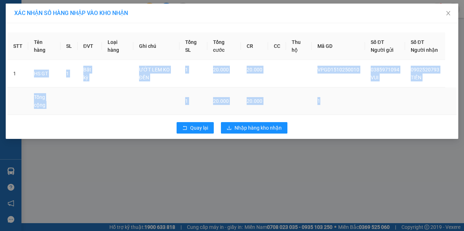
drag, startPoint x: 105, startPoint y: 92, endPoint x: 422, endPoint y: 98, distance: 317.8
click at [422, 98] on tbody "1 HS GT 1 Bất kỳ ƯỚT LEM KO ĐỀN 1 20.000 20.000 VPGD1510250010 0385971094 VUI 0…" at bounding box center [232, 87] width 449 height 55
click at [197, 132] on span "Quay lại" at bounding box center [199, 128] width 18 height 8
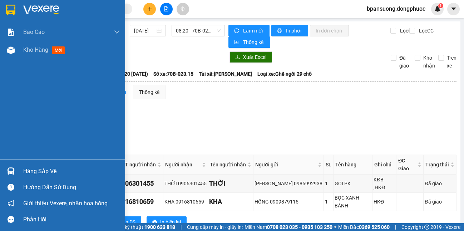
click at [17, 170] on div "Hàng sắp về" at bounding box center [62, 171] width 125 height 16
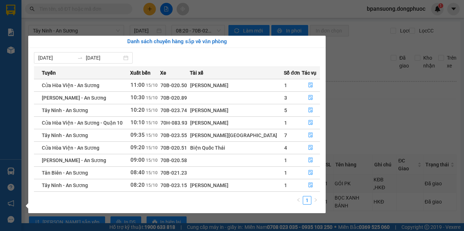
click at [190, 85] on td "70B-020.50" at bounding box center [175, 85] width 30 height 13
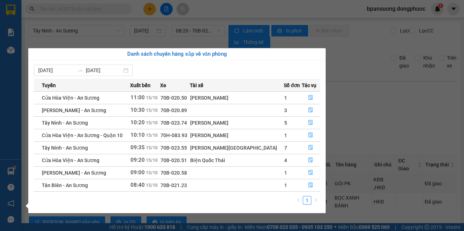
click at [96, 20] on section "Kết quả tìm kiếm ( 0 ) Bộ lọc No Data bpansuong.dongphuoc 1 Báo cáo Mẫu 1: Báo …" at bounding box center [232, 115] width 464 height 231
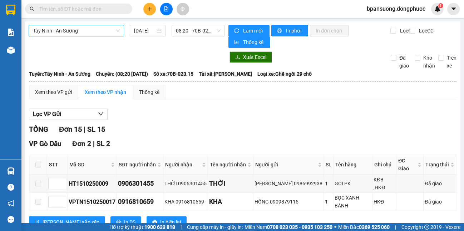
click at [97, 31] on span "Tây Ninh - An Sương" at bounding box center [76, 30] width 87 height 11
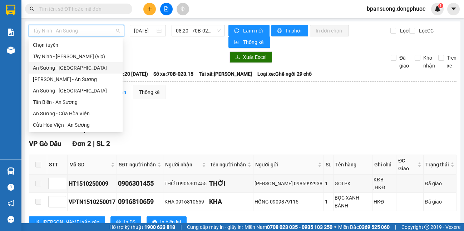
click at [90, 65] on div "An Sương - [GEOGRAPHIC_DATA]" at bounding box center [75, 68] width 85 height 8
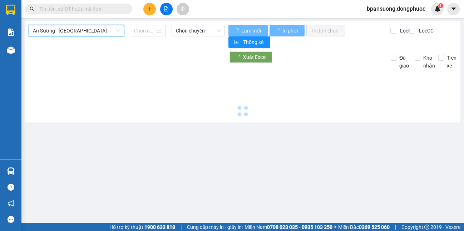
type input "[DATE]"
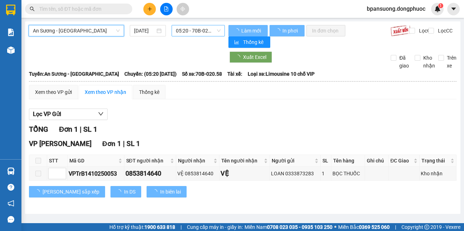
click at [197, 33] on span "05:20 - 70B-020.58" at bounding box center [198, 30] width 45 height 11
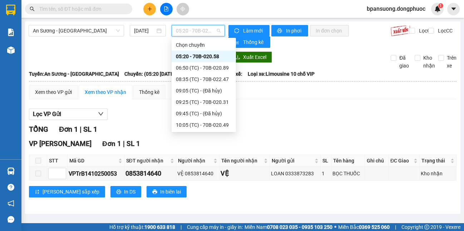
scroll to position [69, 0]
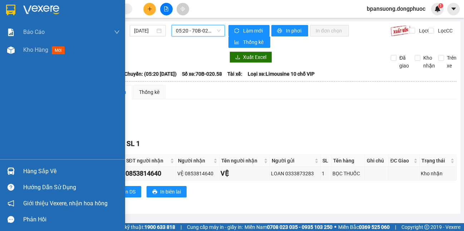
click at [9, 166] on div "Hàng sắp về" at bounding box center [62, 171] width 125 height 16
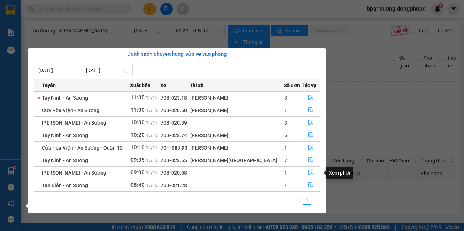
click at [309, 171] on icon "file-done" at bounding box center [310, 172] width 5 height 5
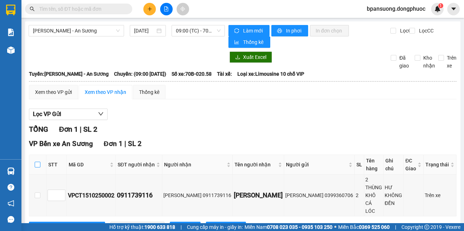
click at [39, 166] on input "checkbox" at bounding box center [38, 165] width 6 height 6
checkbox input "true"
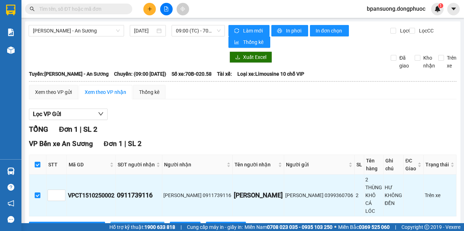
drag, startPoint x: 109, startPoint y: 209, endPoint x: 109, endPoint y: 203, distance: 6.8
click at [110, 222] on button "Nhập kho nhận" at bounding box center [137, 227] width 54 height 11
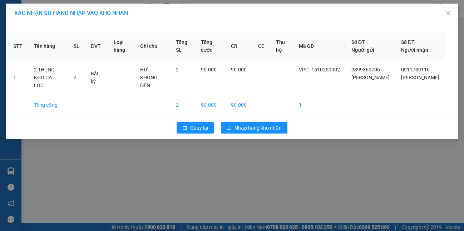
click at [109, 203] on div "XÁC NHẬN SỐ HÀNG NHẬP VÀO KHO NHẬN STT Tên hàng SL ĐVT Loại hàng Ghi chú Tổng S…" at bounding box center [232, 115] width 464 height 231
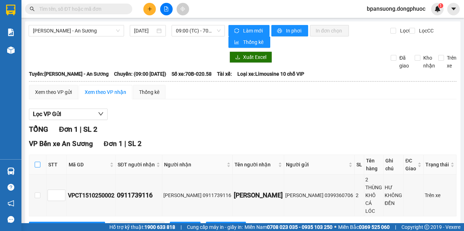
click at [38, 166] on input "checkbox" at bounding box center [38, 165] width 6 height 6
checkbox input "true"
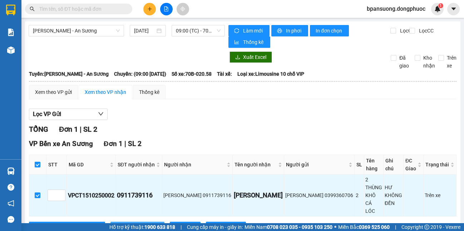
click at [116, 225] on icon "download" at bounding box center [118, 227] width 5 height 5
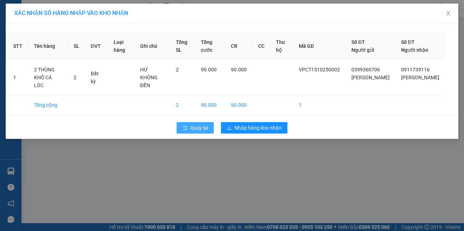
click at [201, 125] on span "Quay lại" at bounding box center [199, 128] width 18 height 8
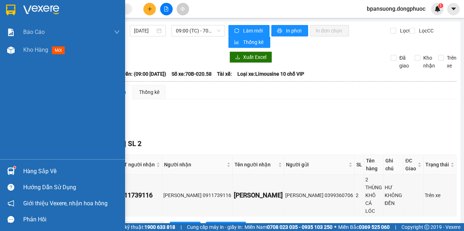
click at [13, 172] on img at bounding box center [11, 172] width 8 height 8
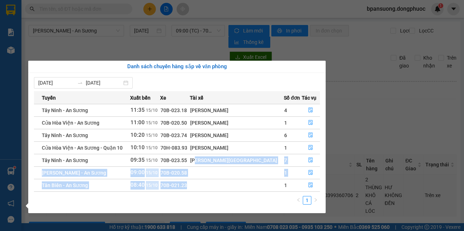
drag, startPoint x: 223, startPoint y: 165, endPoint x: 226, endPoint y: 187, distance: 22.4
click at [226, 187] on tbody "Tây Ninh - An Sương 11:35 15/10 70B-023.18 Nguyễn Thiện Vinh 4 Cửa Hòa Viện - A…" at bounding box center [177, 148] width 286 height 88
click at [130, 188] on td "Tân Biên - An Sương" at bounding box center [82, 185] width 96 height 13
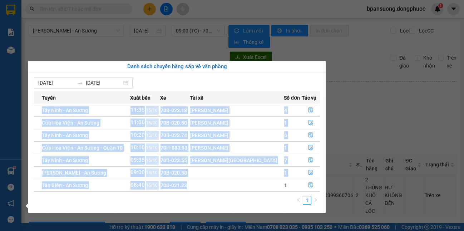
click at [247, 192] on div "Tuyến Xuất bến Xe Tài xế Số đơn Tác vụ Tây Ninh - An Sương 11:35 15/10 70B-023.…" at bounding box center [177, 150] width 286 height 118
click at [308, 159] on icon "file-done" at bounding box center [310, 160] width 5 height 5
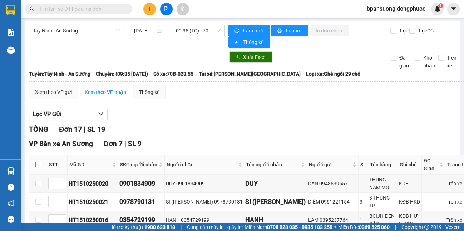
click at [36, 168] on label at bounding box center [38, 165] width 6 height 8
click at [36, 168] on input "checkbox" at bounding box center [38, 165] width 6 height 6
checkbox input "true"
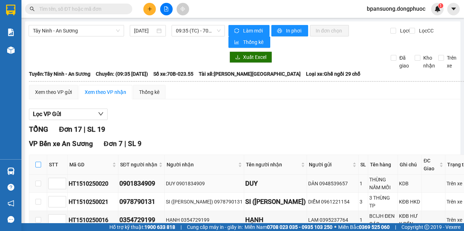
checkbox input "true"
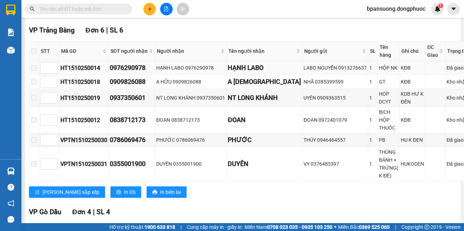
scroll to position [143, 0]
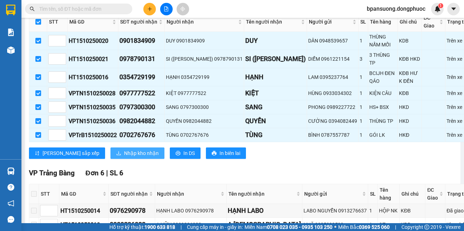
click at [124, 149] on span "Nhập kho nhận" at bounding box center [141, 153] width 35 height 8
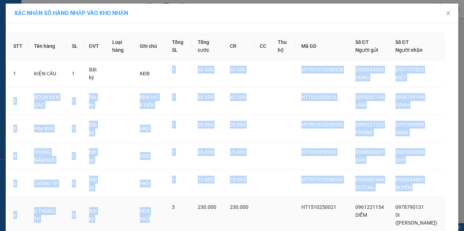
drag, startPoint x: 177, startPoint y: 191, endPoint x: 176, endPoint y: 221, distance: 29.7
click at [176, 221] on tbody "1 KIỆN CÂU 1 Bất kỳ KĐB 1 30.000 30.000 VPTN1510250028 0933034302 HÙNG 09777775…" at bounding box center [232, 170] width 449 height 220
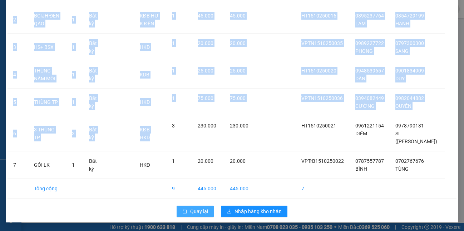
click at [184, 208] on button "Quay lại" at bounding box center [195, 211] width 37 height 11
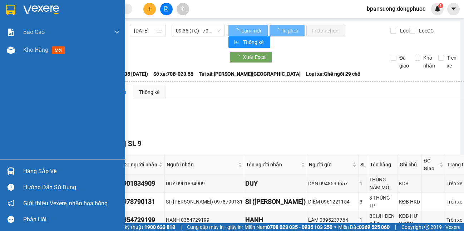
click at [13, 172] on img at bounding box center [11, 172] width 8 height 8
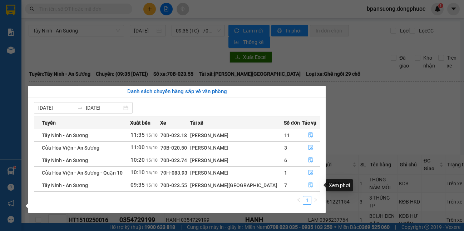
drag, startPoint x: 308, startPoint y: 187, endPoint x: 305, endPoint y: 183, distance: 5.3
click at [309, 187] on icon "file-done" at bounding box center [310, 185] width 5 height 5
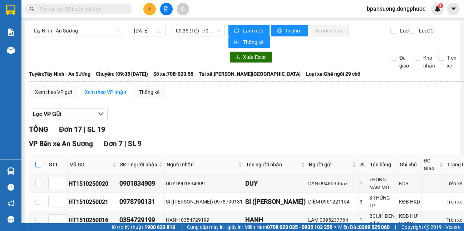
click at [36, 163] on input "checkbox" at bounding box center [38, 165] width 6 height 6
checkbox input "true"
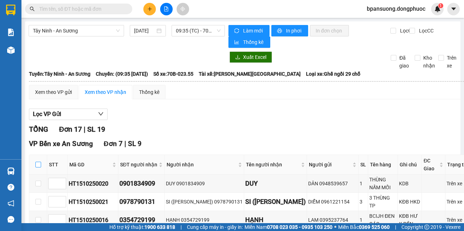
checkbox input "true"
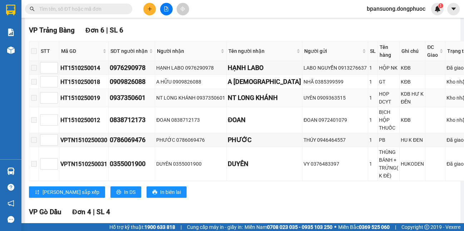
scroll to position [214, 0]
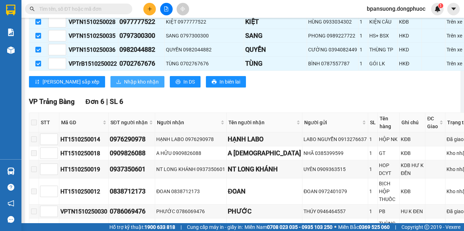
click at [124, 81] on span "Nhập kho nhận" at bounding box center [141, 82] width 35 height 8
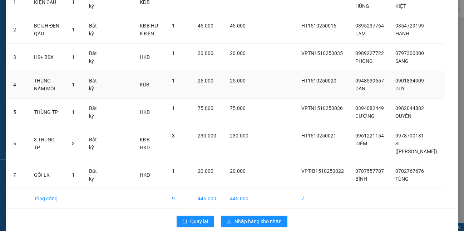
scroll to position [81, 0]
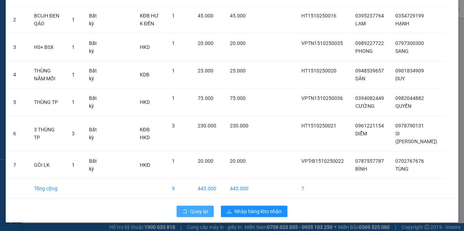
drag, startPoint x: 183, startPoint y: 216, endPoint x: 183, endPoint y: 212, distance: 3.9
click at [183, 212] on button "Quay lại" at bounding box center [195, 211] width 37 height 11
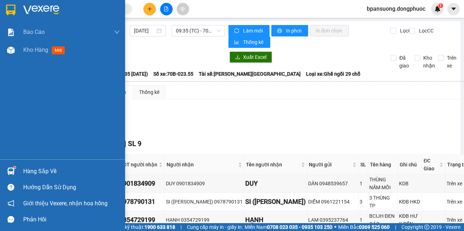
click at [6, 168] on div at bounding box center [11, 171] width 13 height 13
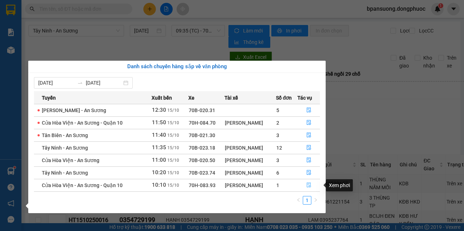
click at [311, 185] on icon "file-done" at bounding box center [309, 185] width 4 height 5
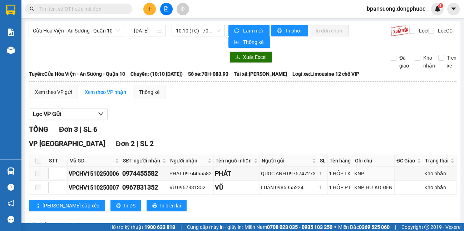
scroll to position [76, 0]
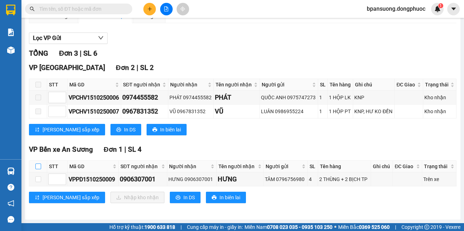
click at [36, 166] on input "checkbox" at bounding box center [38, 167] width 6 height 6
checkbox input "true"
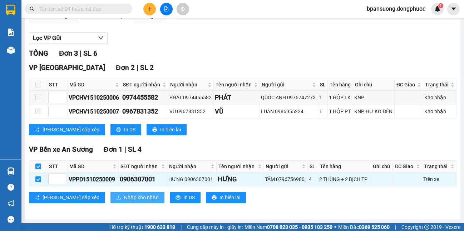
click at [124, 197] on span "Nhập kho nhận" at bounding box center [141, 198] width 35 height 8
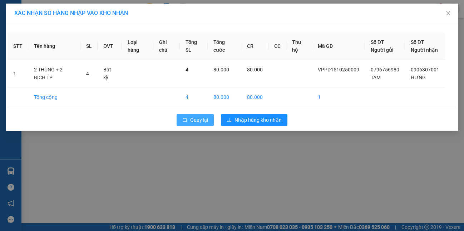
click at [181, 124] on button "Quay lại" at bounding box center [195, 119] width 37 height 11
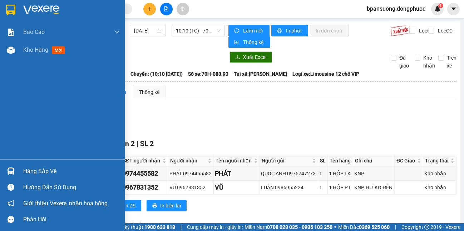
click at [7, 172] on img at bounding box center [11, 172] width 8 height 8
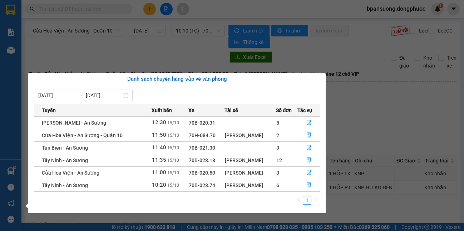
click at [74, 16] on section "Kết quả tìm kiếm ( 0 ) Bộ lọc No Data bpansuong.dongphuoc 1 Báo cáo Mẫu 1: Báo …" at bounding box center [232, 115] width 464 height 231
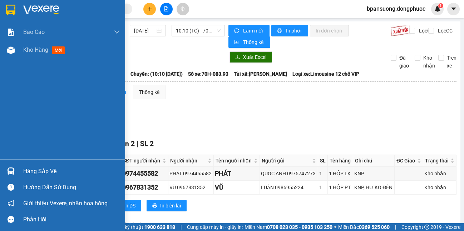
click at [5, 13] on div at bounding box center [62, 11] width 125 height 23
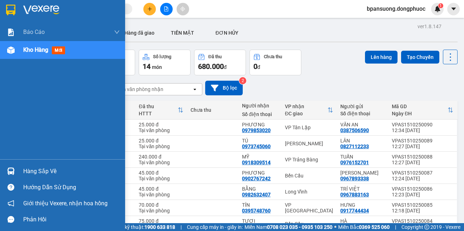
click at [10, 7] on img at bounding box center [10, 10] width 9 height 11
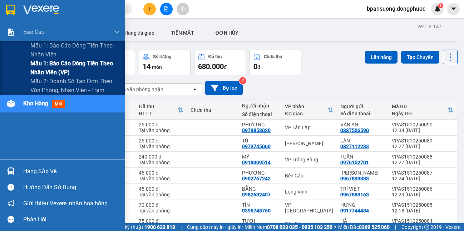
click at [31, 73] on span "Mẫu 1: Báo cáo dòng tiền theo nhân viên (VP)" at bounding box center [74, 68] width 89 height 18
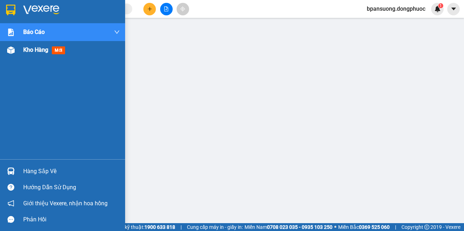
click at [36, 13] on img at bounding box center [41, 10] width 36 height 11
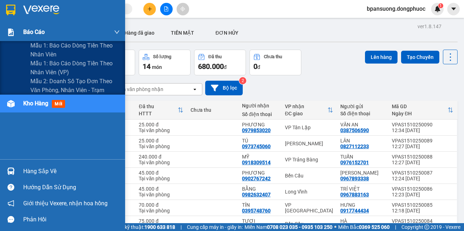
click at [41, 36] on span "Báo cáo" at bounding box center [33, 32] width 21 height 9
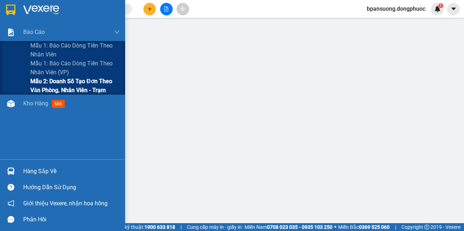
click at [51, 80] on span "Mẫu 2: Doanh số tạo đơn theo Văn phòng, nhân viên - Trạm" at bounding box center [74, 86] width 89 height 18
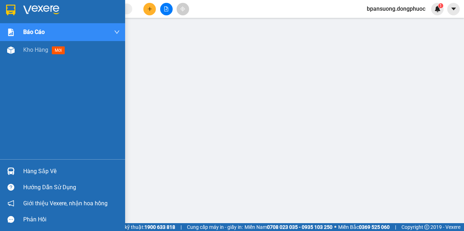
click at [22, 172] on div "Hàng sắp về" at bounding box center [62, 171] width 125 height 16
